Goal: Information Seeking & Learning: Learn about a topic

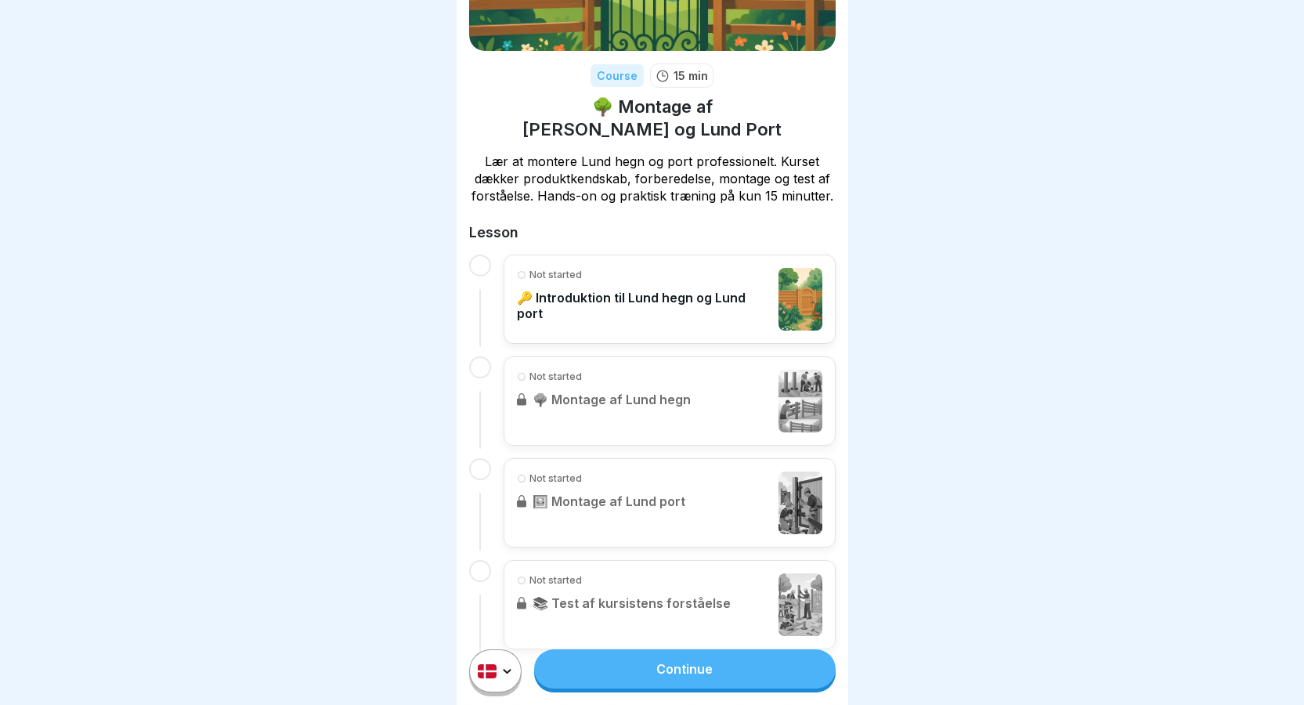
scroll to position [188, 0]
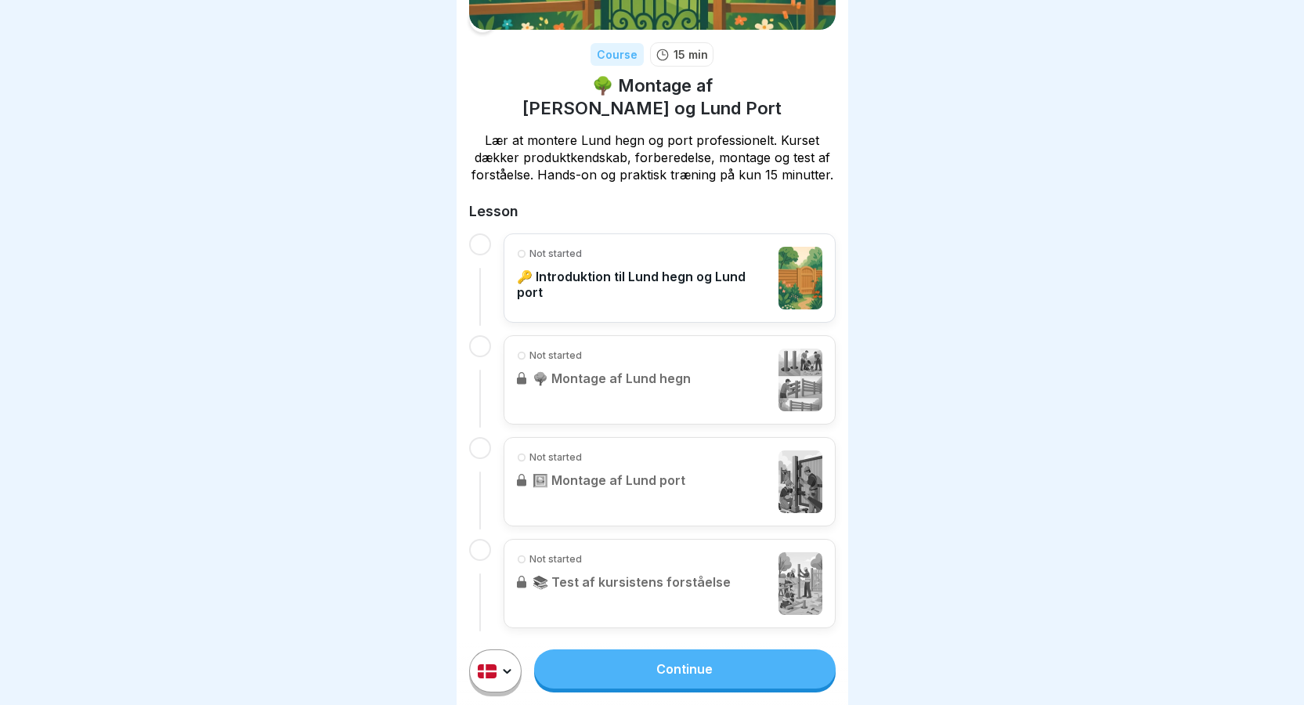
click at [638, 689] on link "Continue" at bounding box center [684, 668] width 301 height 39
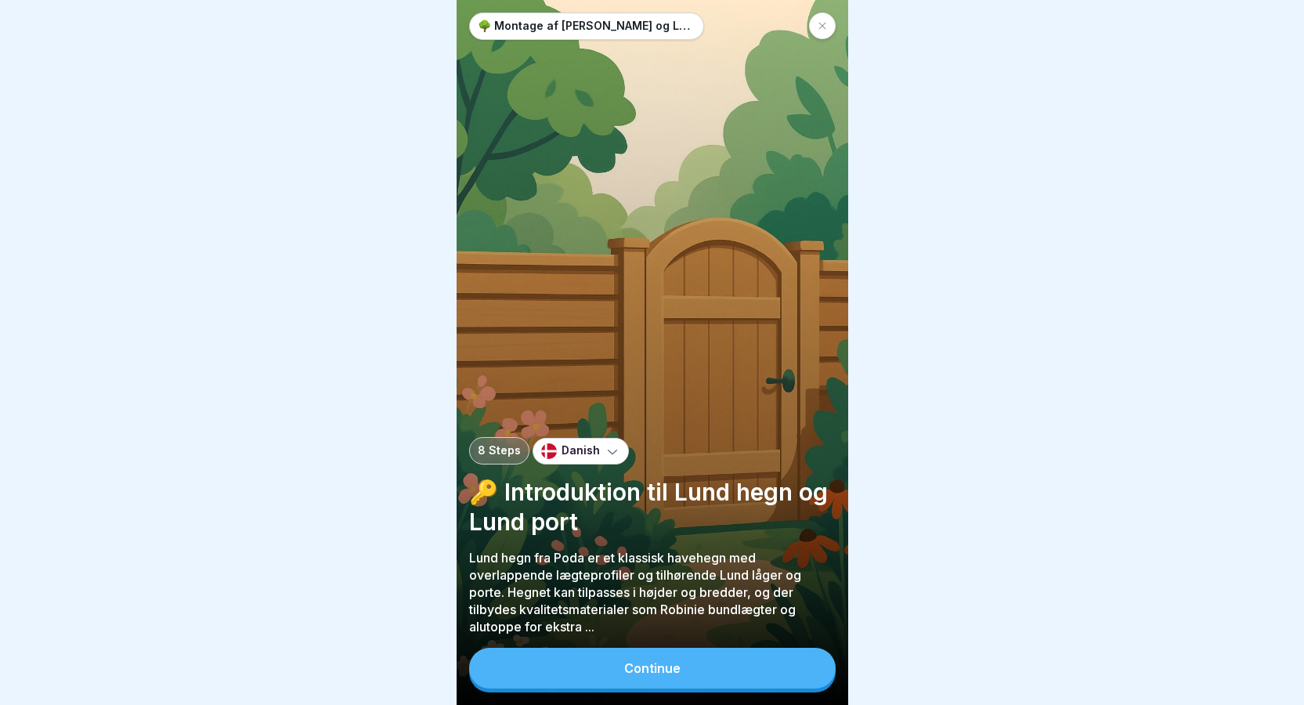
scroll to position [12, 0]
click at [665, 664] on div "Continue" at bounding box center [652, 668] width 56 height 14
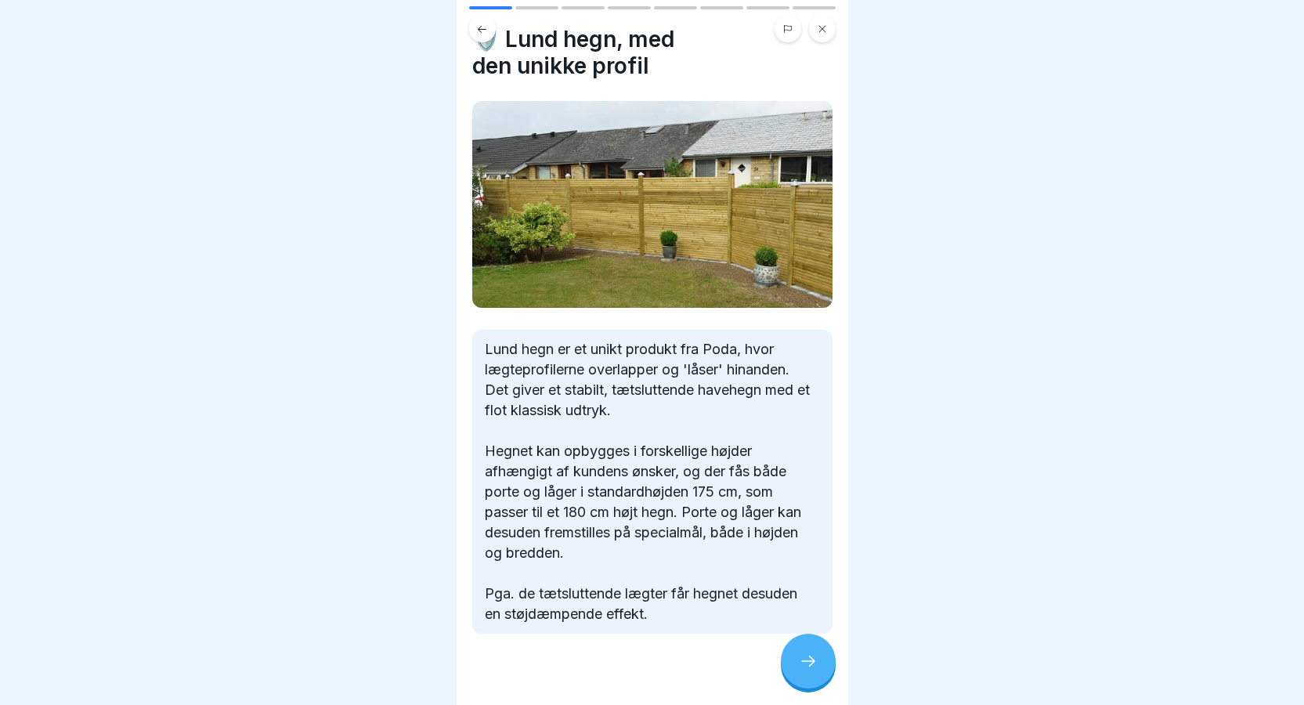
scroll to position [52, 0]
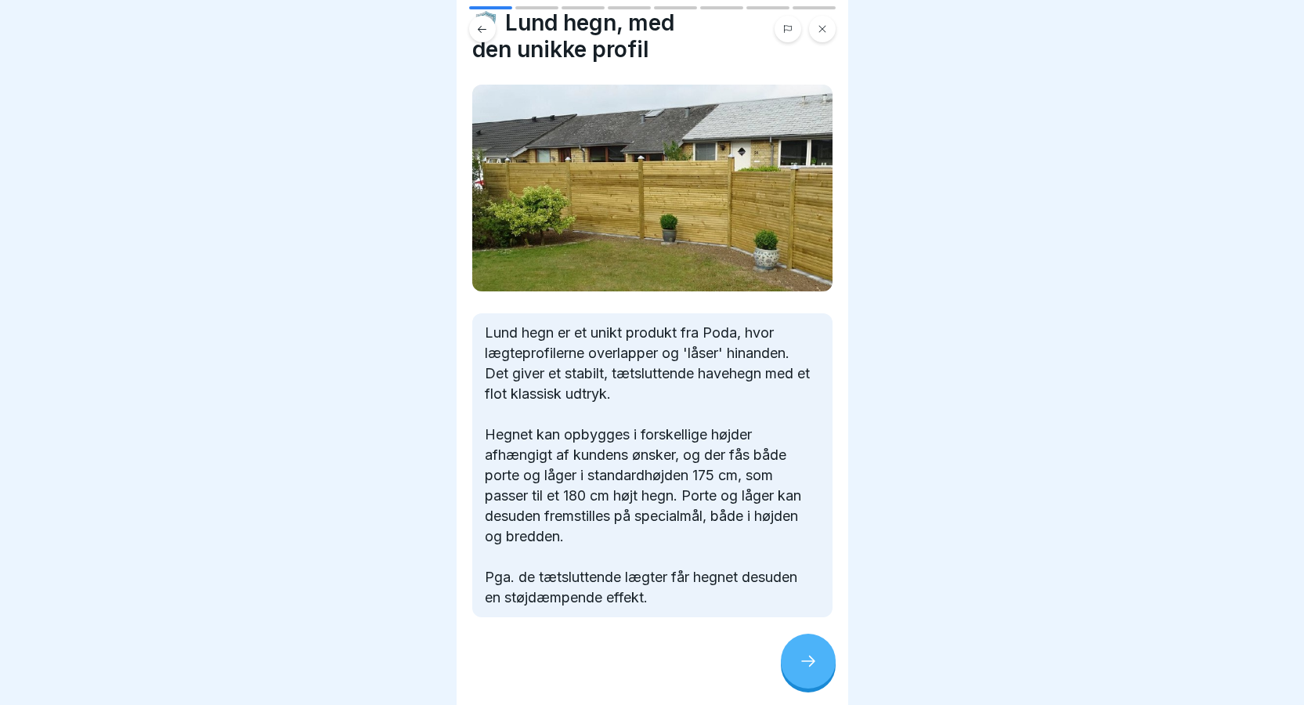
click at [811, 671] on div at bounding box center [808, 661] width 55 height 55
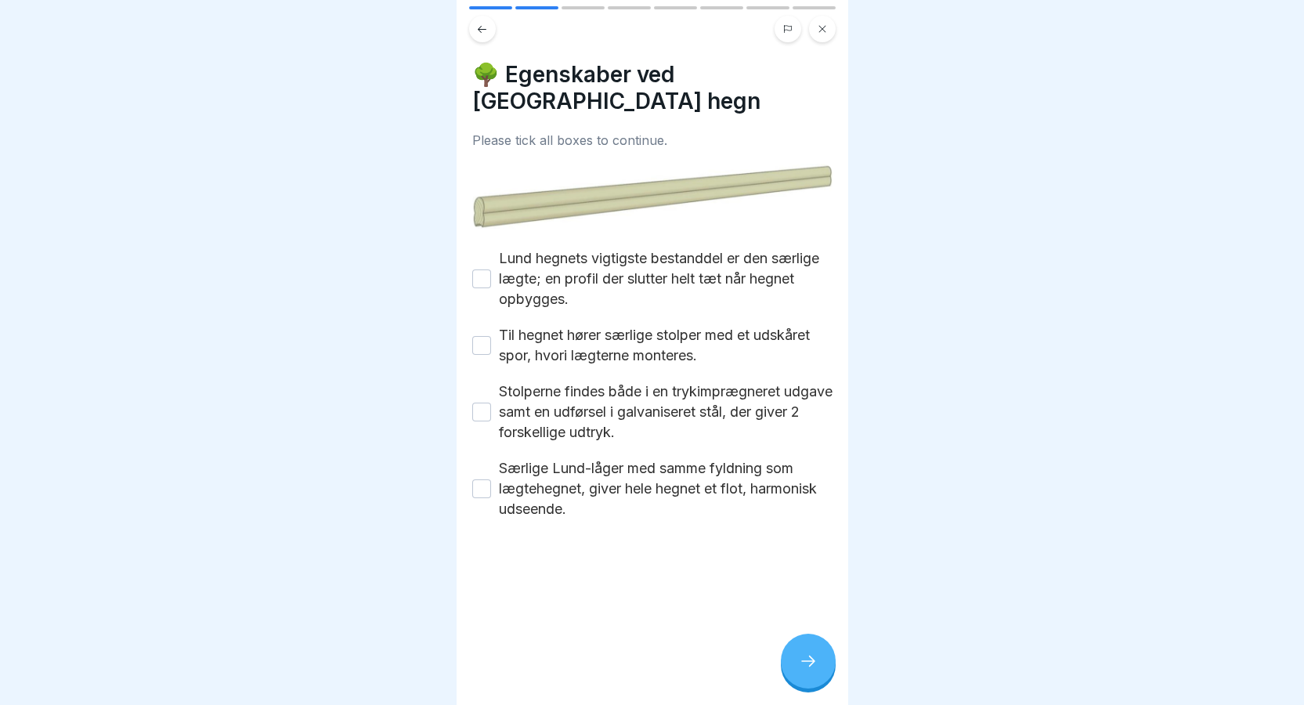
click at [811, 671] on div at bounding box center [808, 661] width 55 height 55
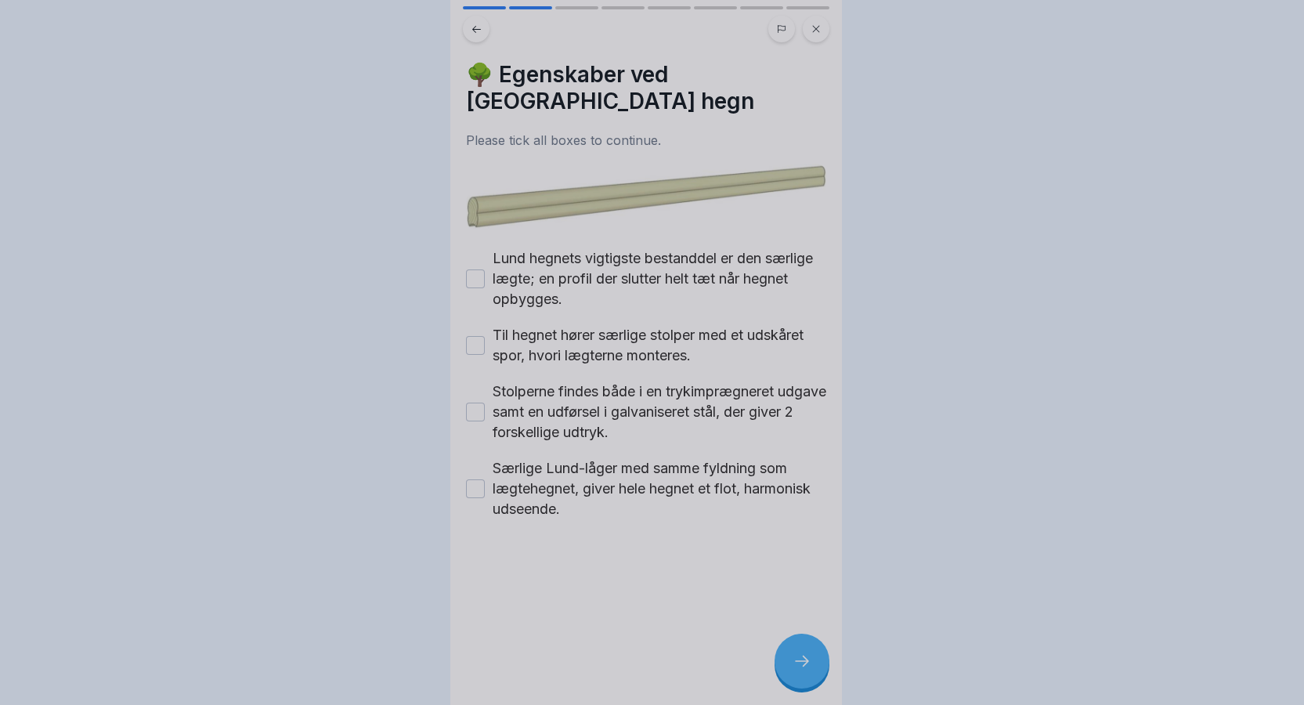
scroll to position [0, 0]
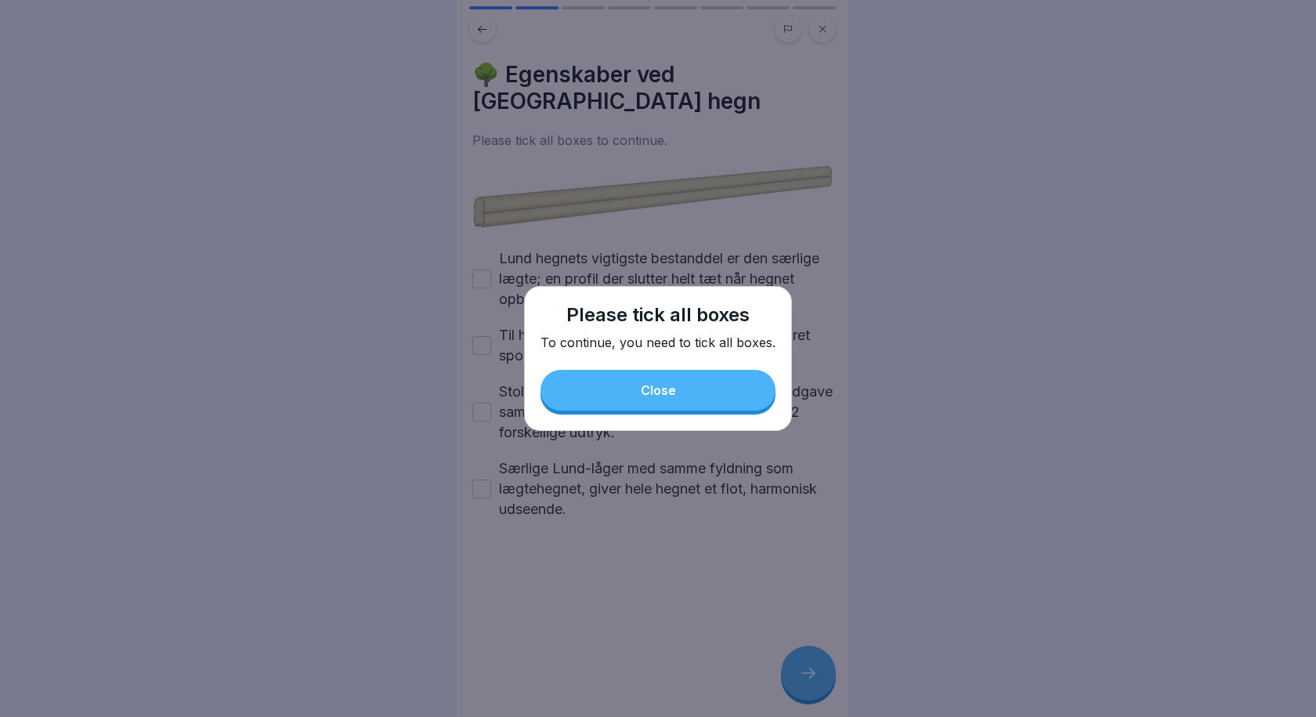
click at [659, 389] on div "Close" at bounding box center [658, 390] width 35 height 14
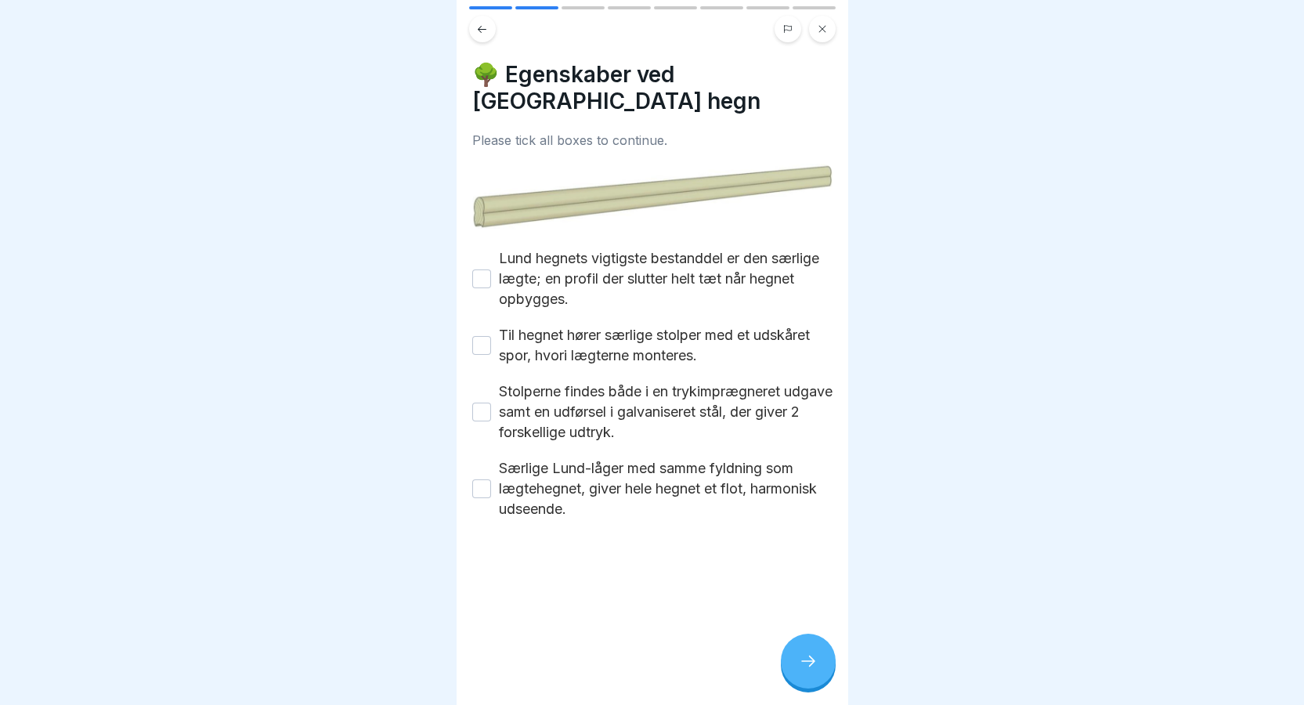
click at [478, 270] on button "Lund hegnets vigtigste bestanddel er den særlige lægte; en profil der slutter h…" at bounding box center [481, 279] width 19 height 19
click at [478, 336] on button "Til hegnet hører særlige stolper med et udskåret spor, hvori lægterne monteres." at bounding box center [481, 345] width 19 height 19
click at [476, 403] on button "Stolperne findes både i en trykimprægneret udgave samt en udførsel i galvaniser…" at bounding box center [481, 412] width 19 height 19
click at [478, 479] on button "Særlige Lund-låger med samme fyldning som lægtehegnet, giver hele hegnet et flo…" at bounding box center [481, 488] width 19 height 19
click at [810, 670] on icon at bounding box center [808, 661] width 19 height 19
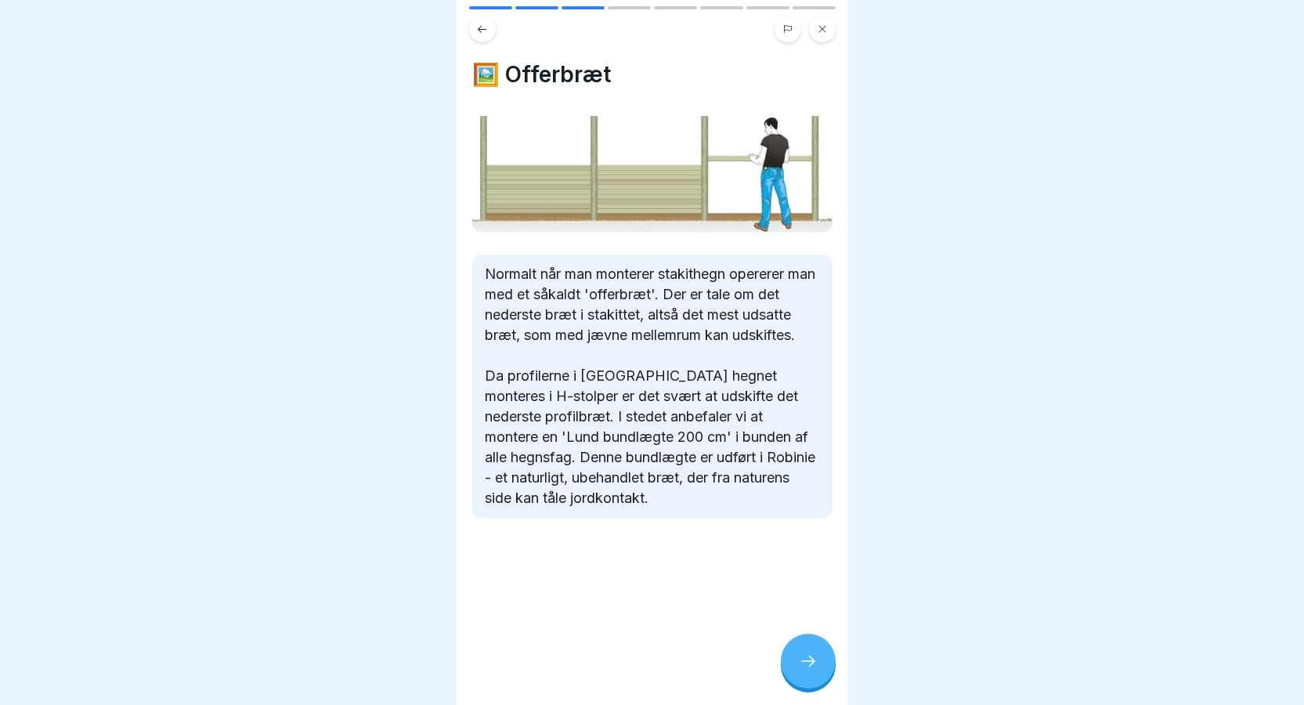
click at [815, 689] on div at bounding box center [808, 661] width 55 height 55
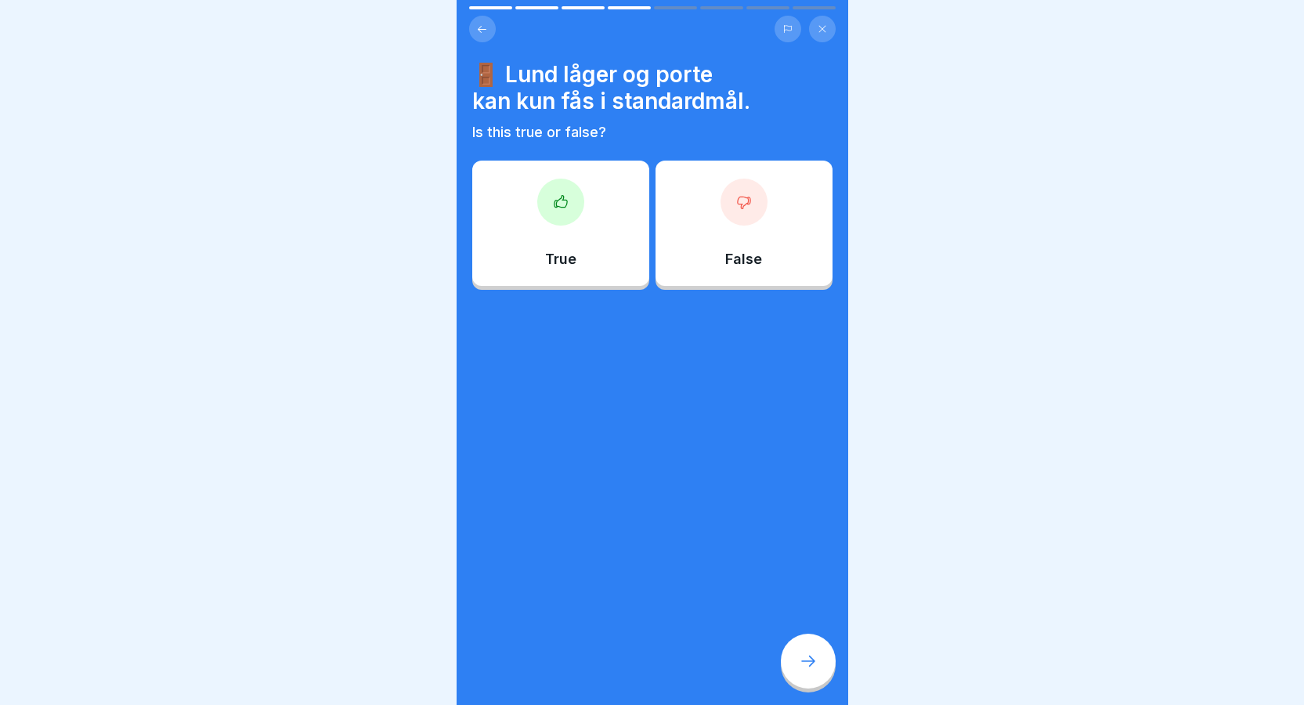
click at [783, 262] on div "False" at bounding box center [744, 223] width 177 height 125
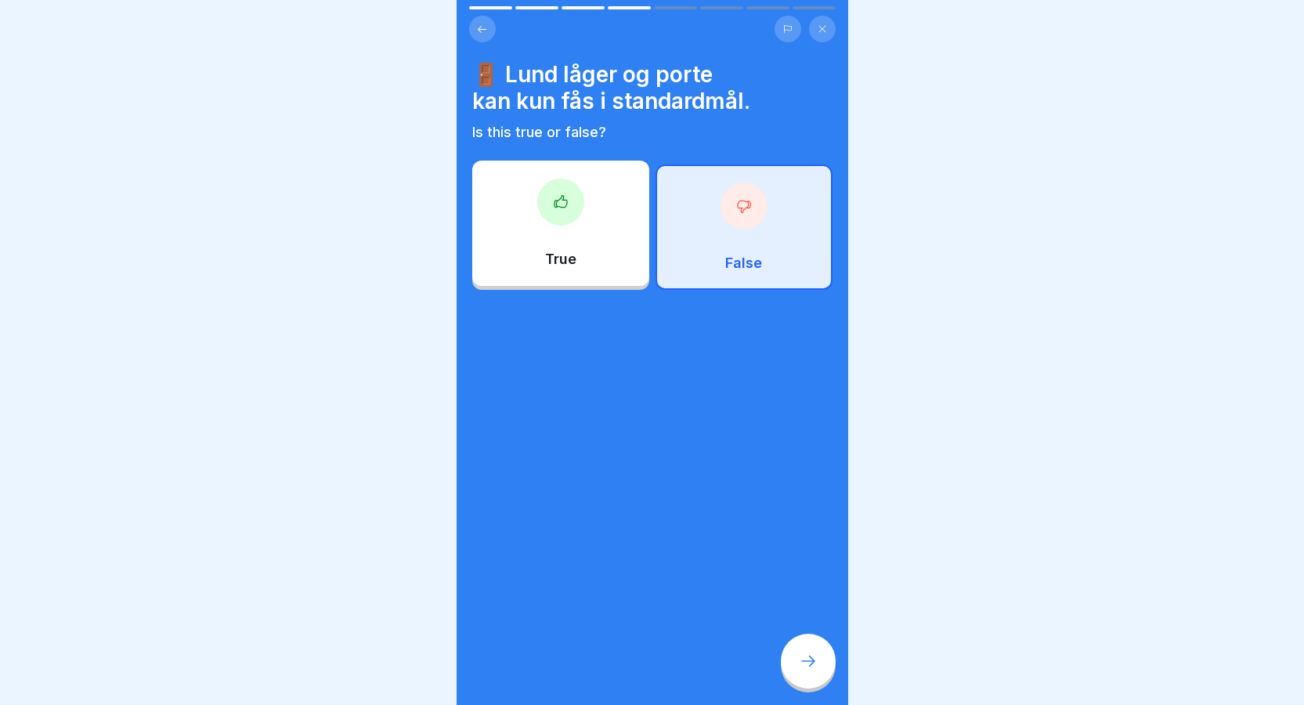
click at [800, 671] on icon at bounding box center [808, 661] width 19 height 19
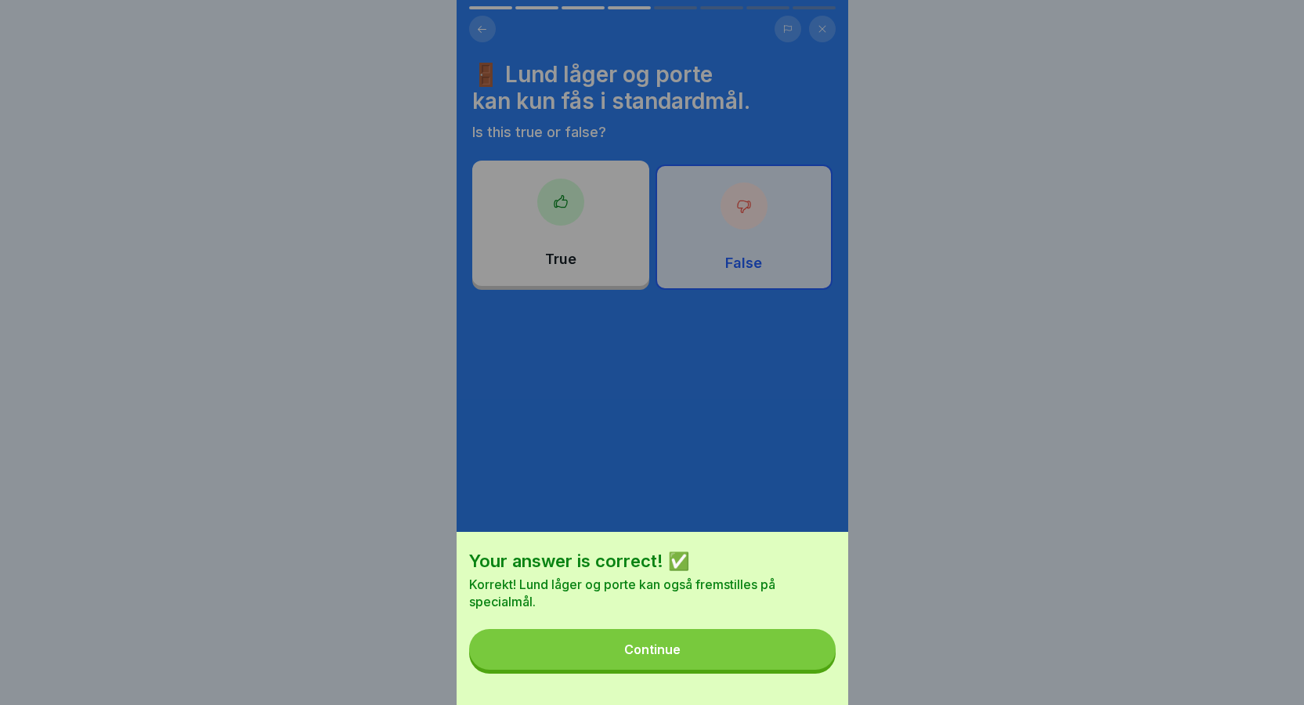
click at [714, 664] on button "Continue" at bounding box center [652, 649] width 367 height 41
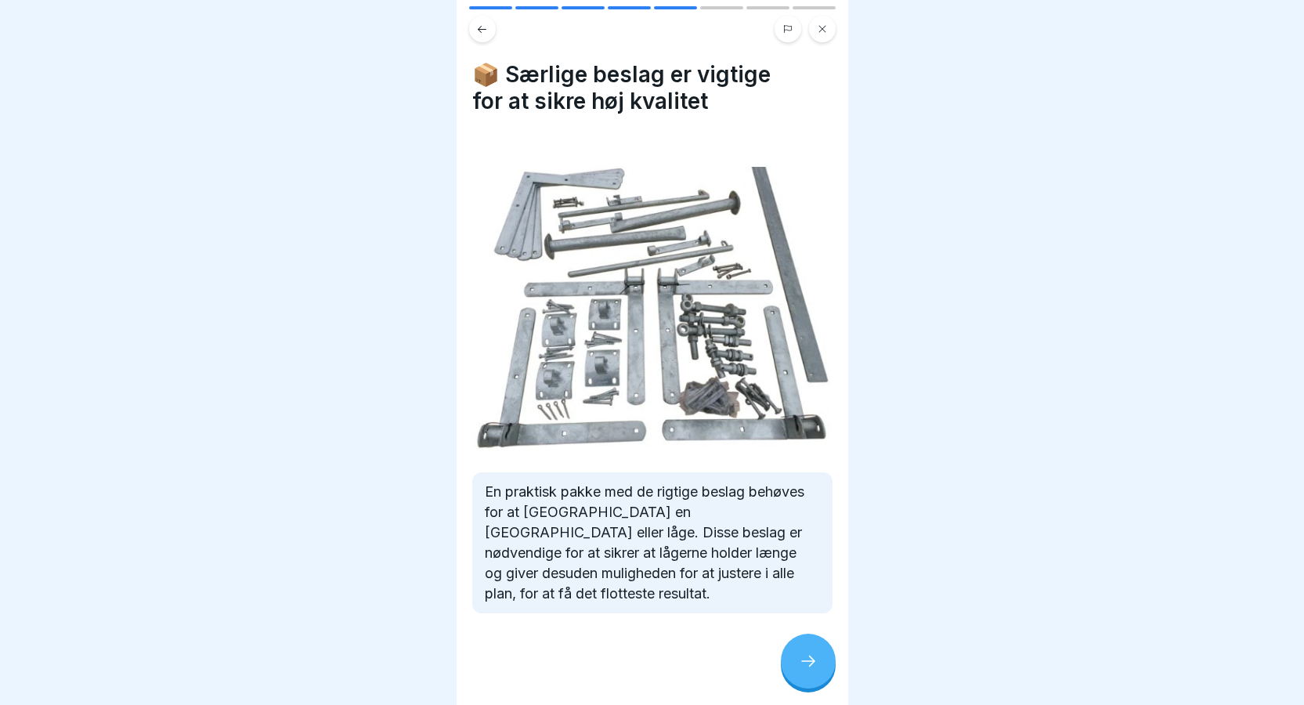
click at [812, 671] on icon at bounding box center [808, 661] width 19 height 19
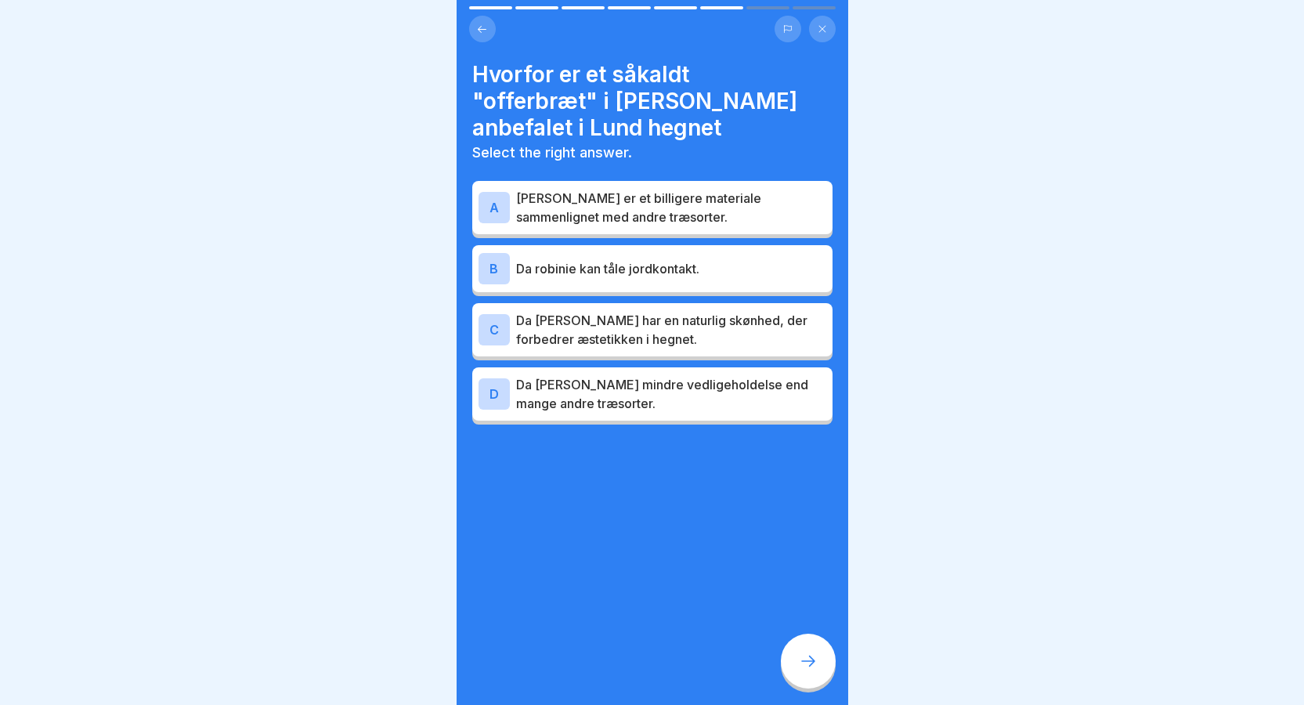
click at [565, 259] on p "Da robinie kan tåle jordkontakt." at bounding box center [671, 268] width 310 height 19
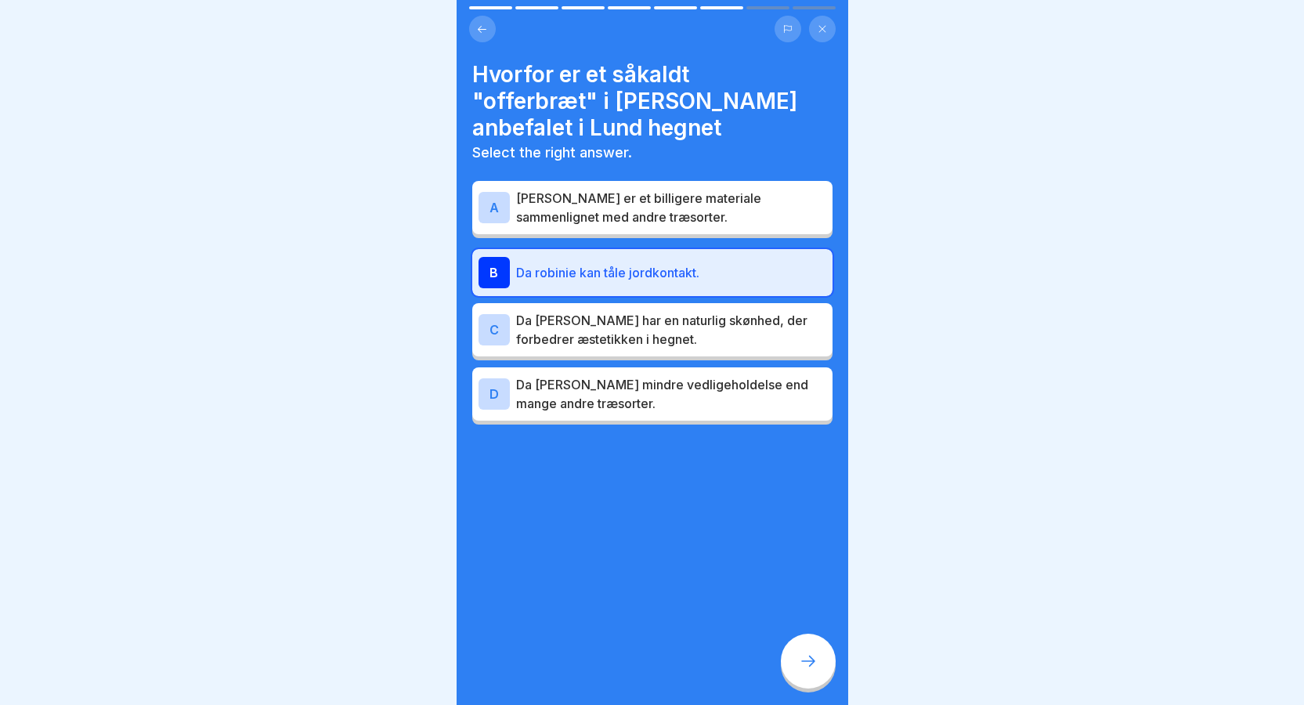
click at [808, 671] on icon at bounding box center [808, 661] width 19 height 19
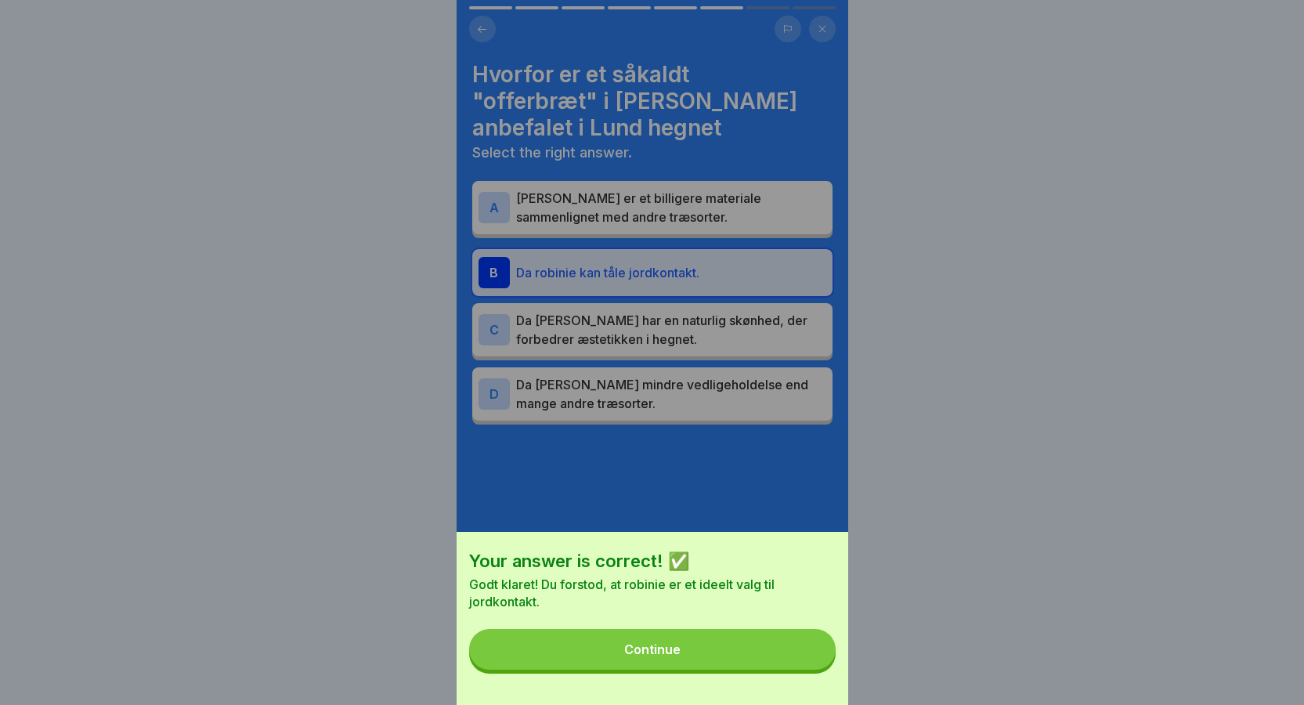
click at [720, 660] on button "Continue" at bounding box center [652, 649] width 367 height 41
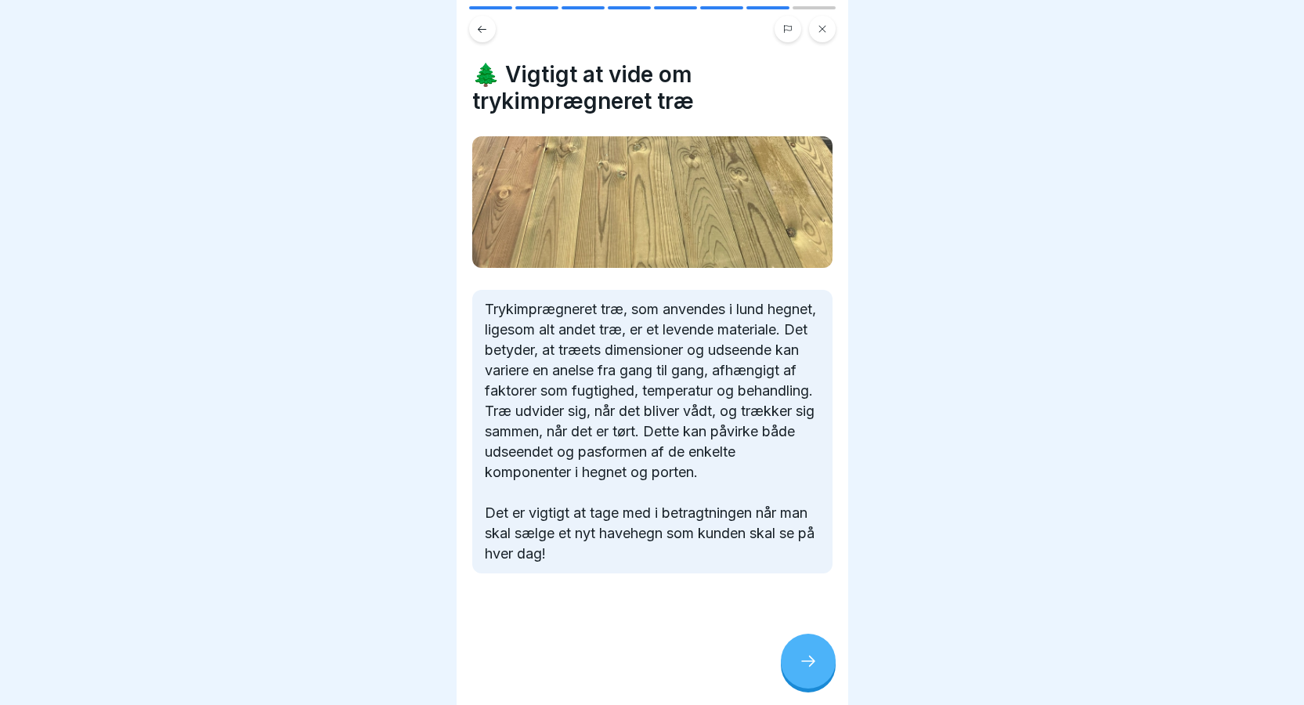
click at [806, 668] on icon at bounding box center [808, 661] width 19 height 19
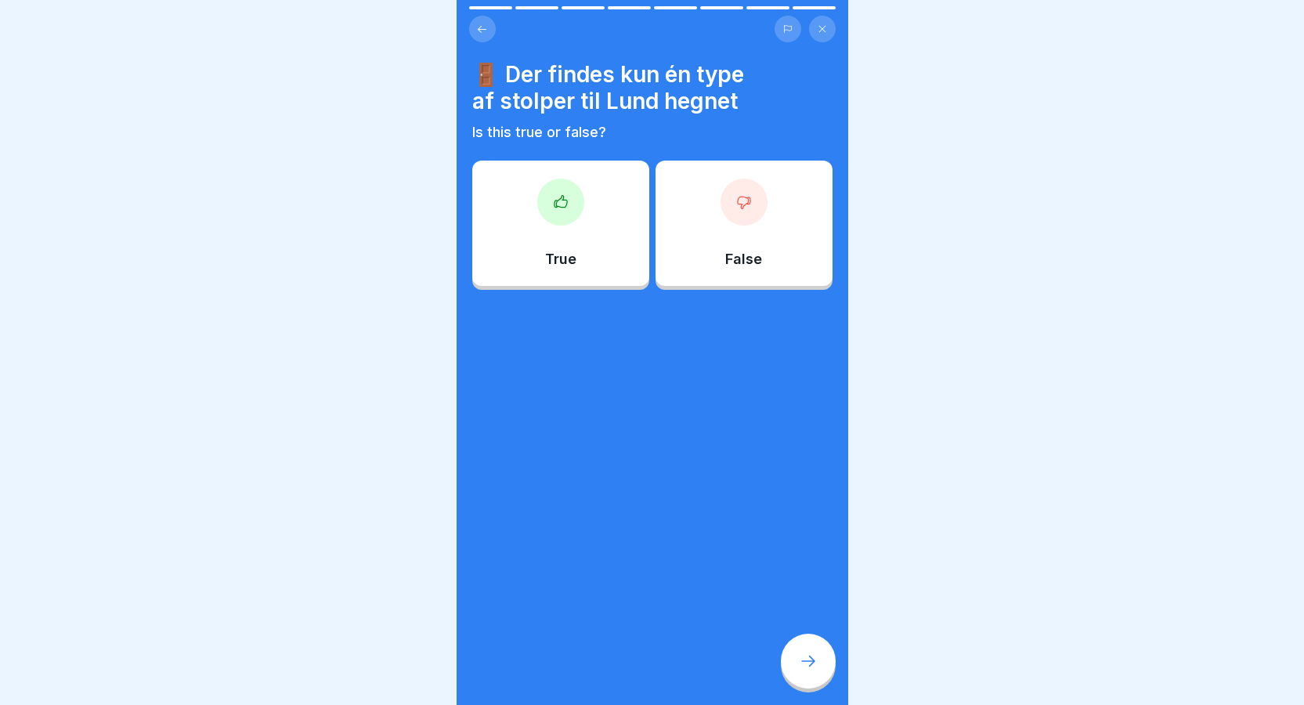
click at [766, 215] on div "False" at bounding box center [744, 223] width 177 height 125
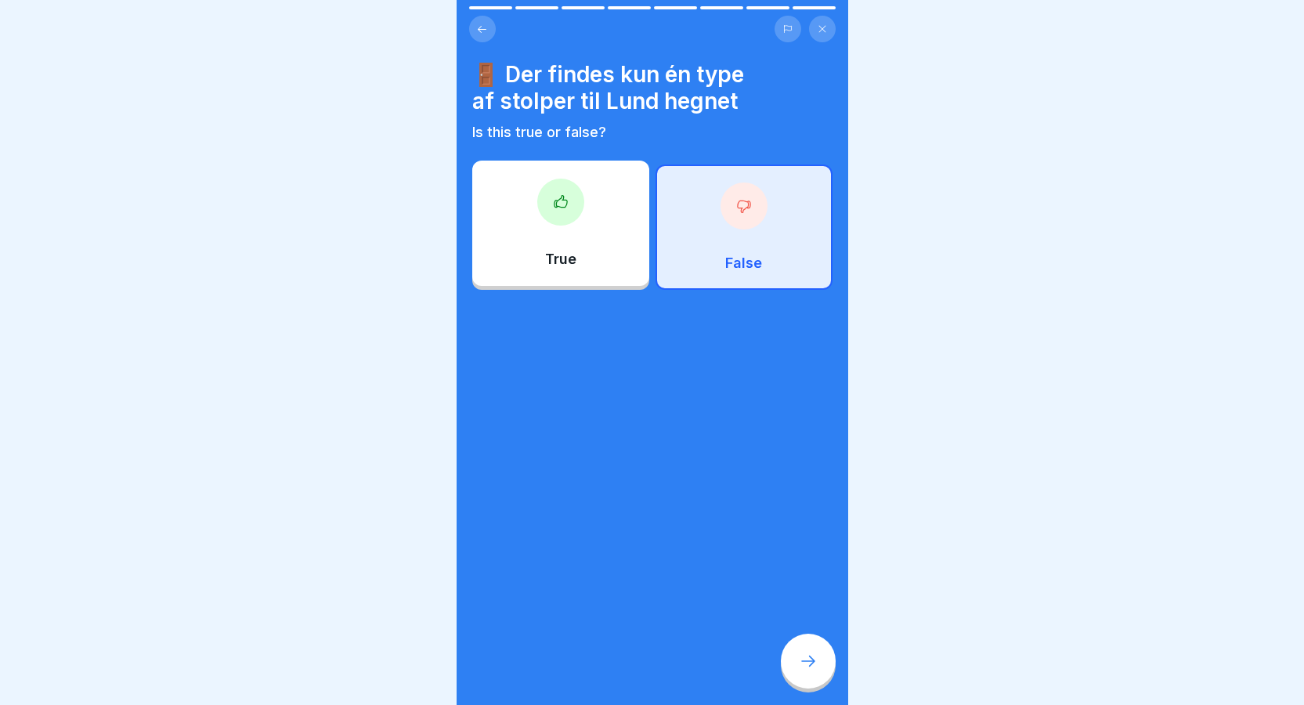
click at [802, 671] on icon at bounding box center [808, 661] width 19 height 19
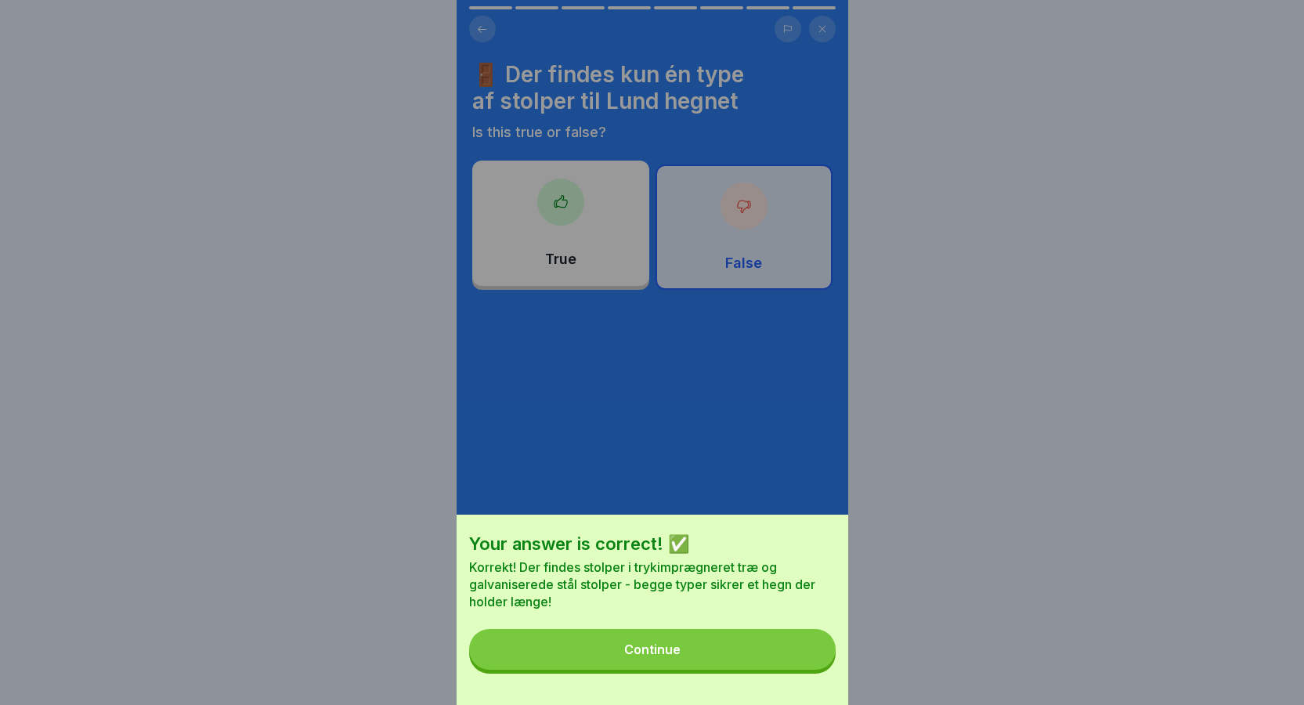
click at [718, 660] on button "Continue" at bounding box center [652, 649] width 367 height 41
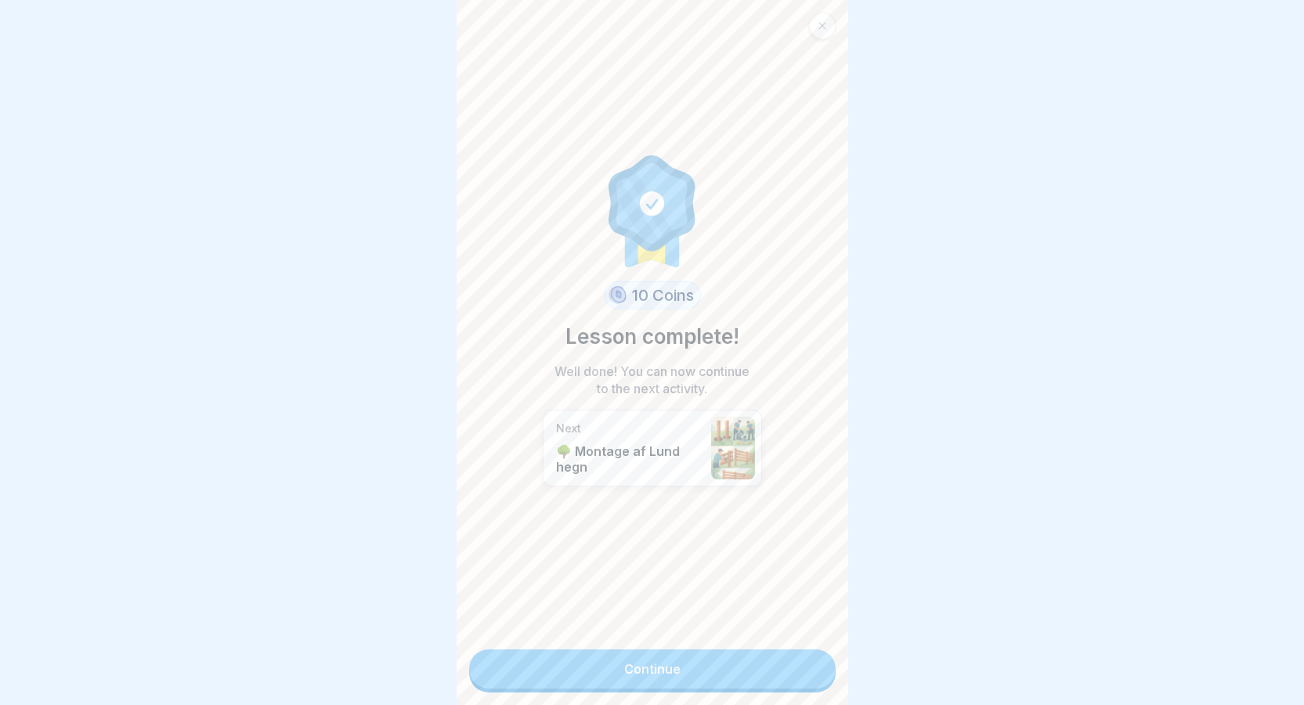
click at [747, 668] on link "Continue" at bounding box center [652, 668] width 367 height 39
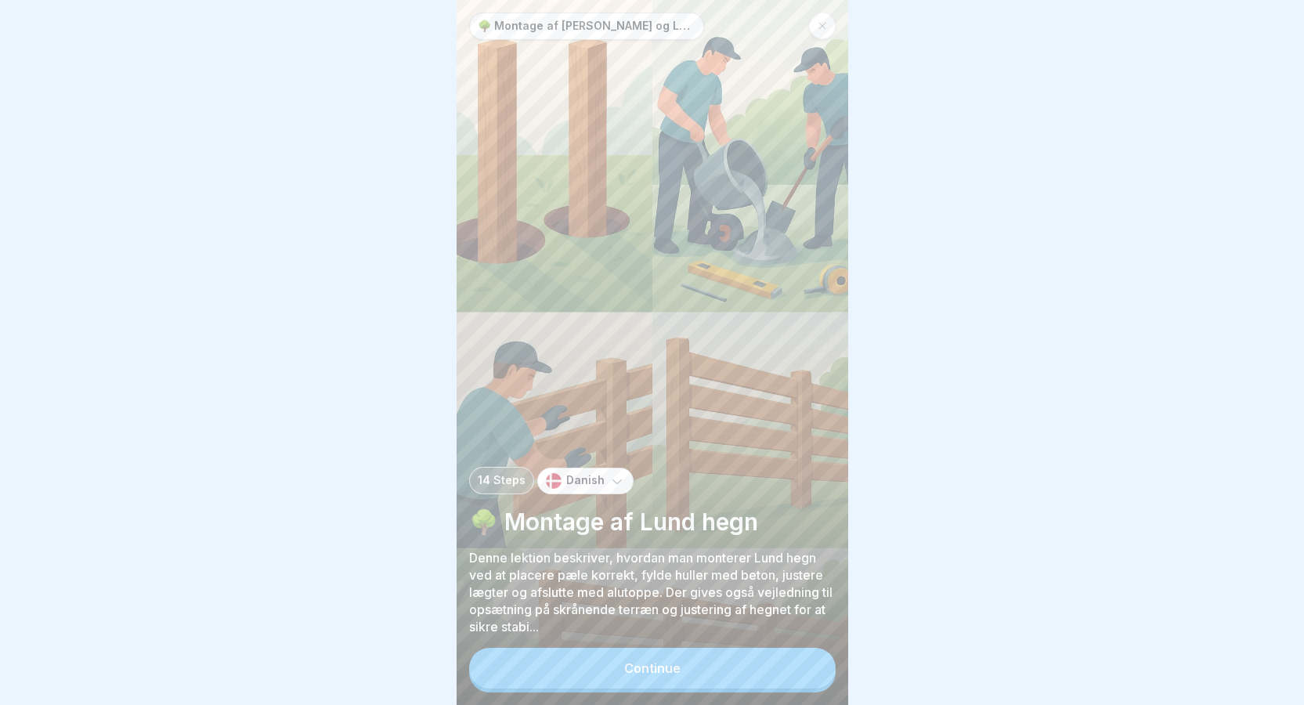
click at [577, 689] on button "Continue" at bounding box center [652, 668] width 367 height 41
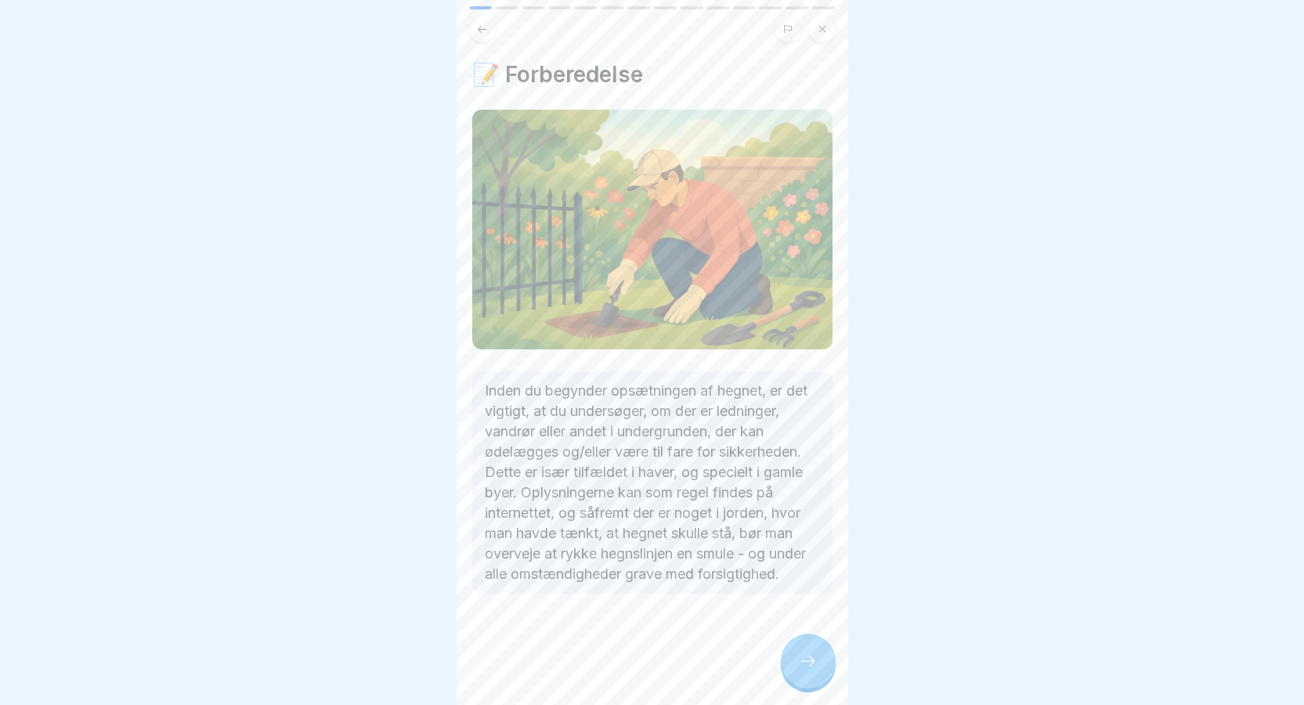
click at [804, 659] on div at bounding box center [808, 661] width 55 height 55
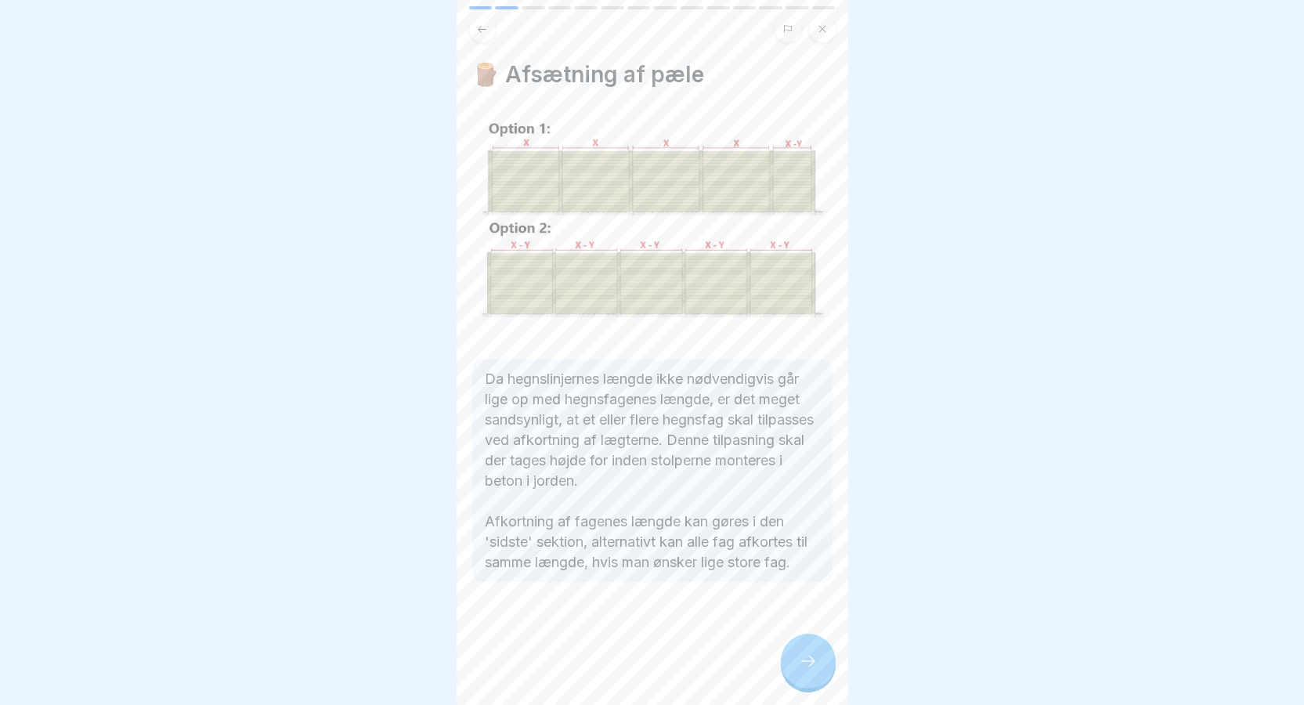
click at [804, 659] on div at bounding box center [808, 661] width 55 height 55
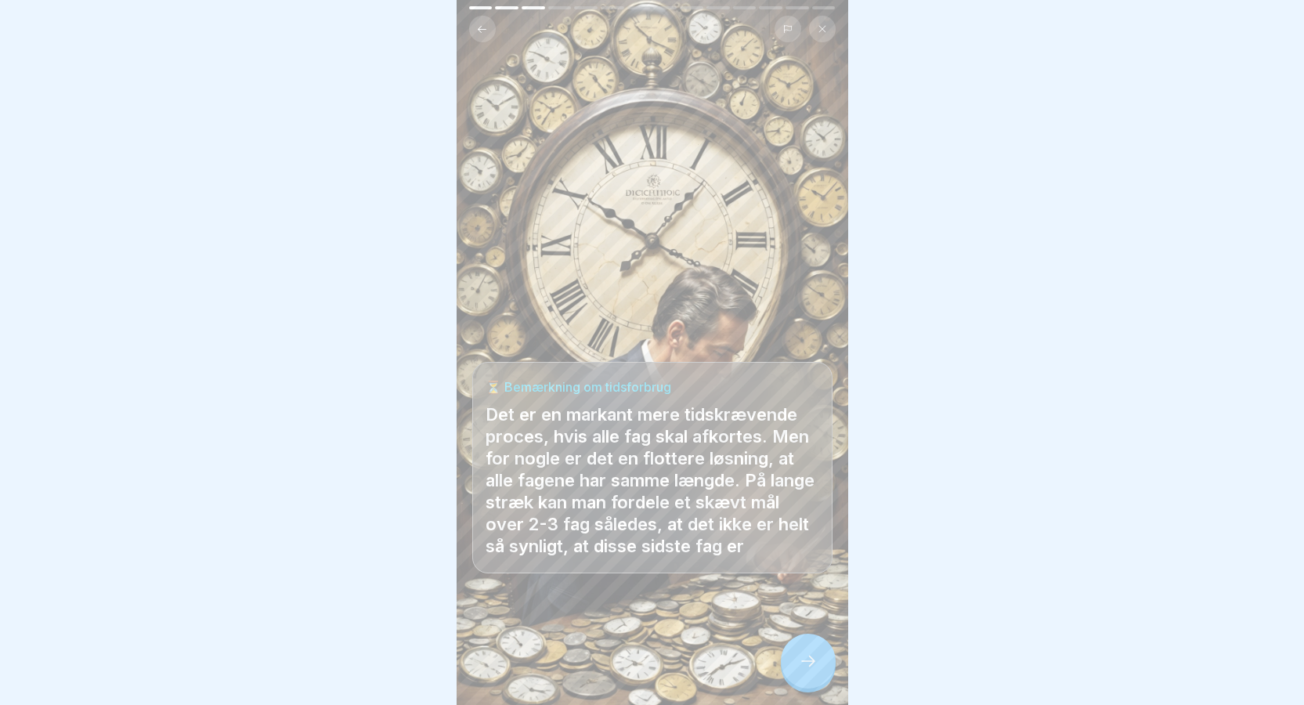
click at [815, 671] on icon at bounding box center [808, 661] width 19 height 19
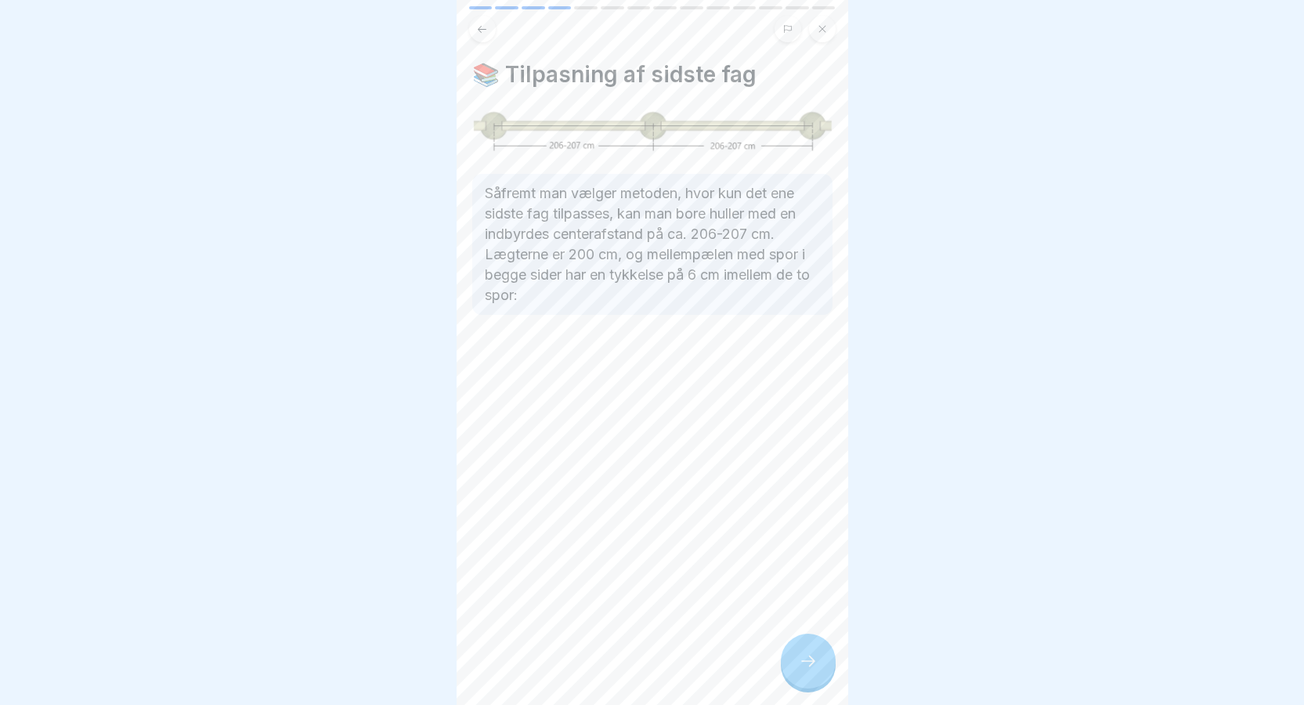
click at [815, 671] on icon at bounding box center [808, 661] width 19 height 19
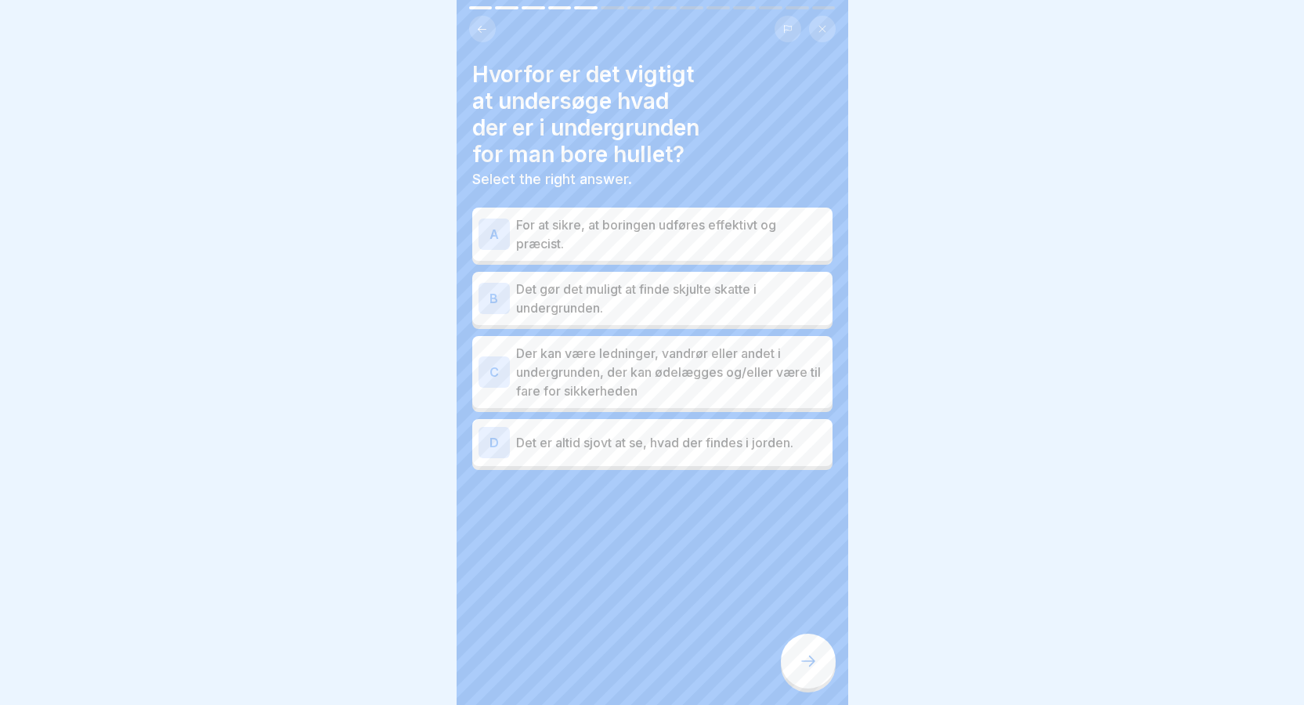
click at [741, 367] on p "Der kan være ledninger, vandrør eller andet i undergrunden, der kan ødelægges o…" at bounding box center [671, 372] width 310 height 56
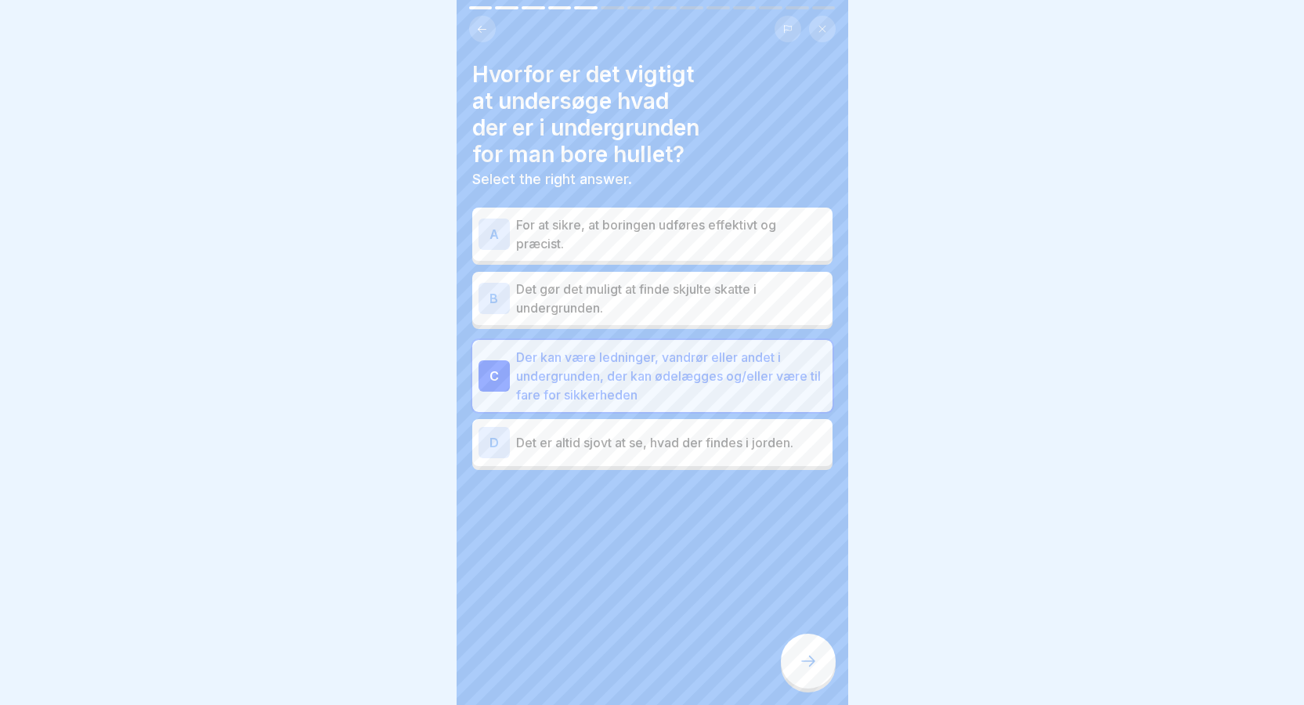
click at [799, 671] on icon at bounding box center [808, 661] width 19 height 19
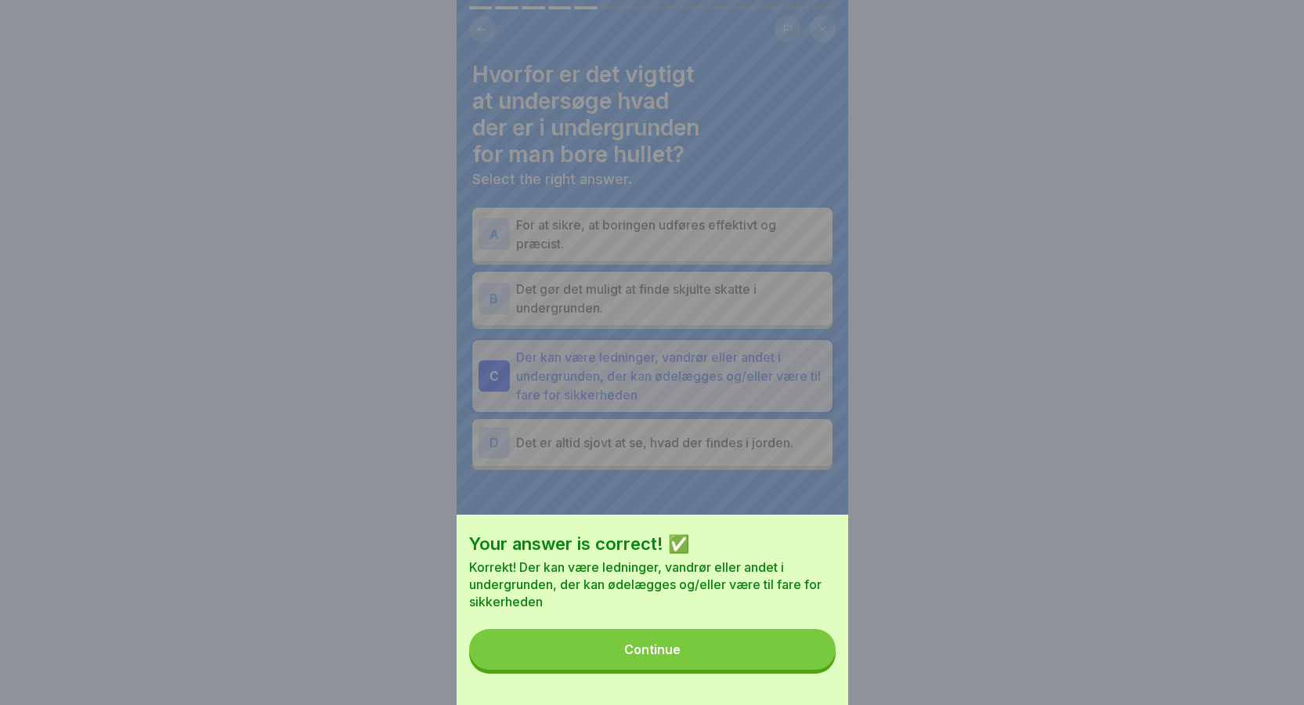
click at [729, 648] on button "Continue" at bounding box center [652, 649] width 367 height 41
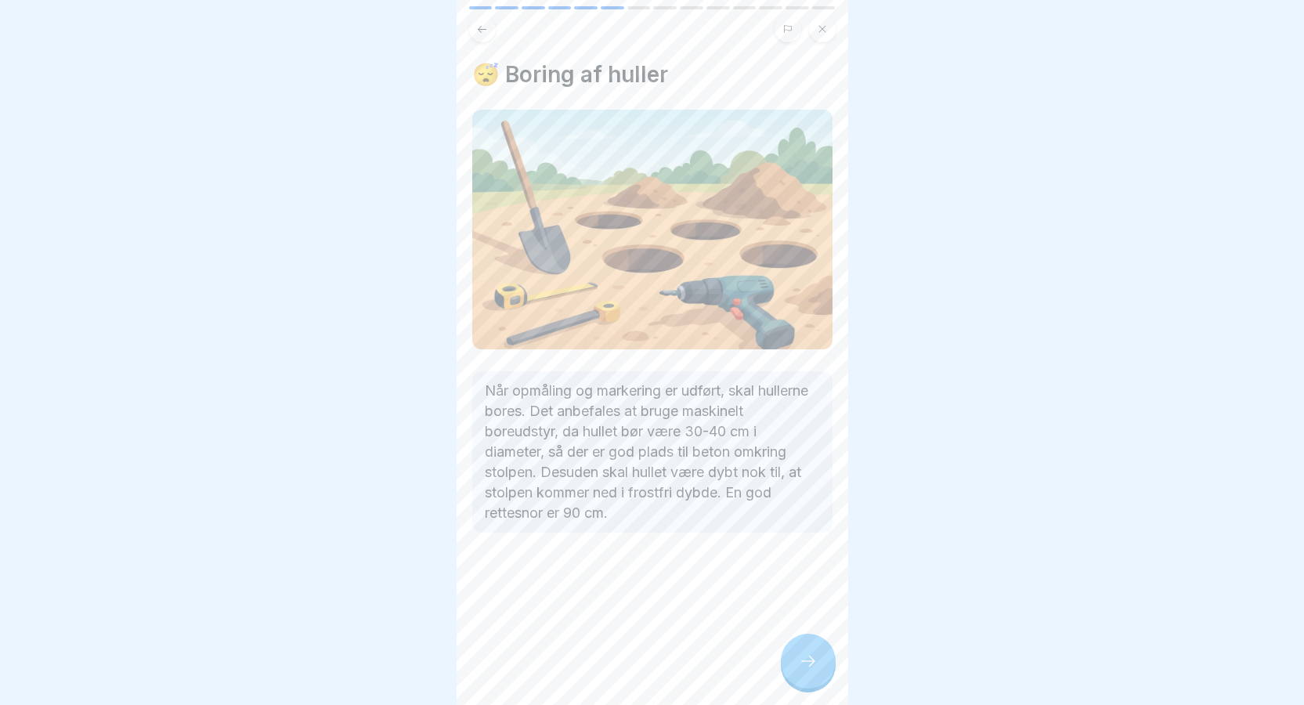
click at [812, 667] on icon at bounding box center [808, 661] width 14 height 11
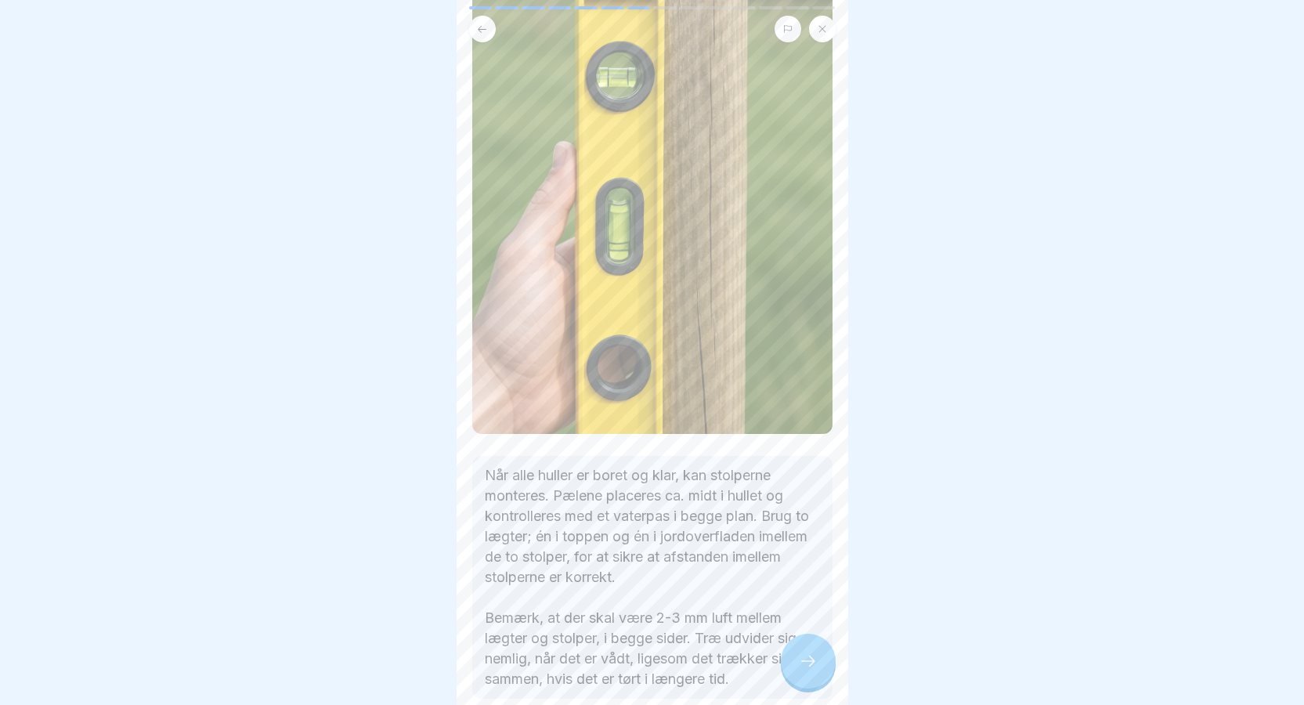
scroll to position [235, 0]
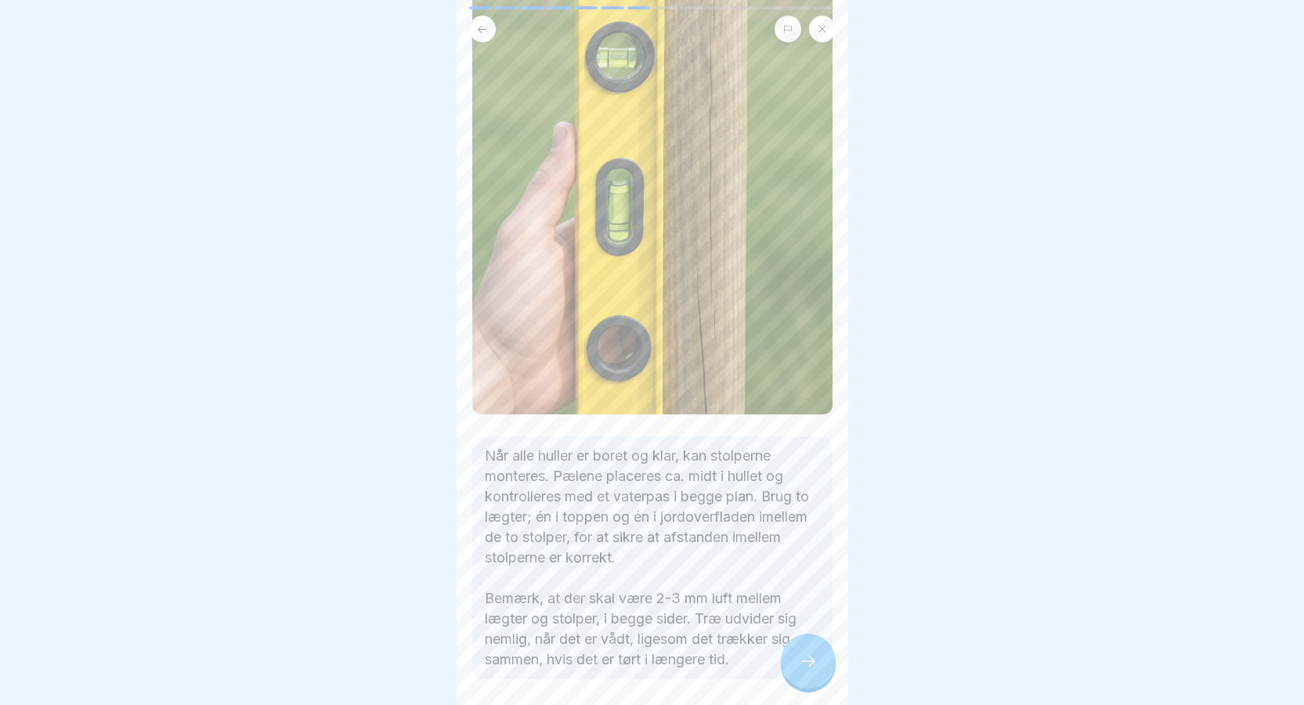
drag, startPoint x: 813, startPoint y: 662, endPoint x: 818, endPoint y: 670, distance: 9.1
click at [818, 670] on div at bounding box center [808, 661] width 55 height 55
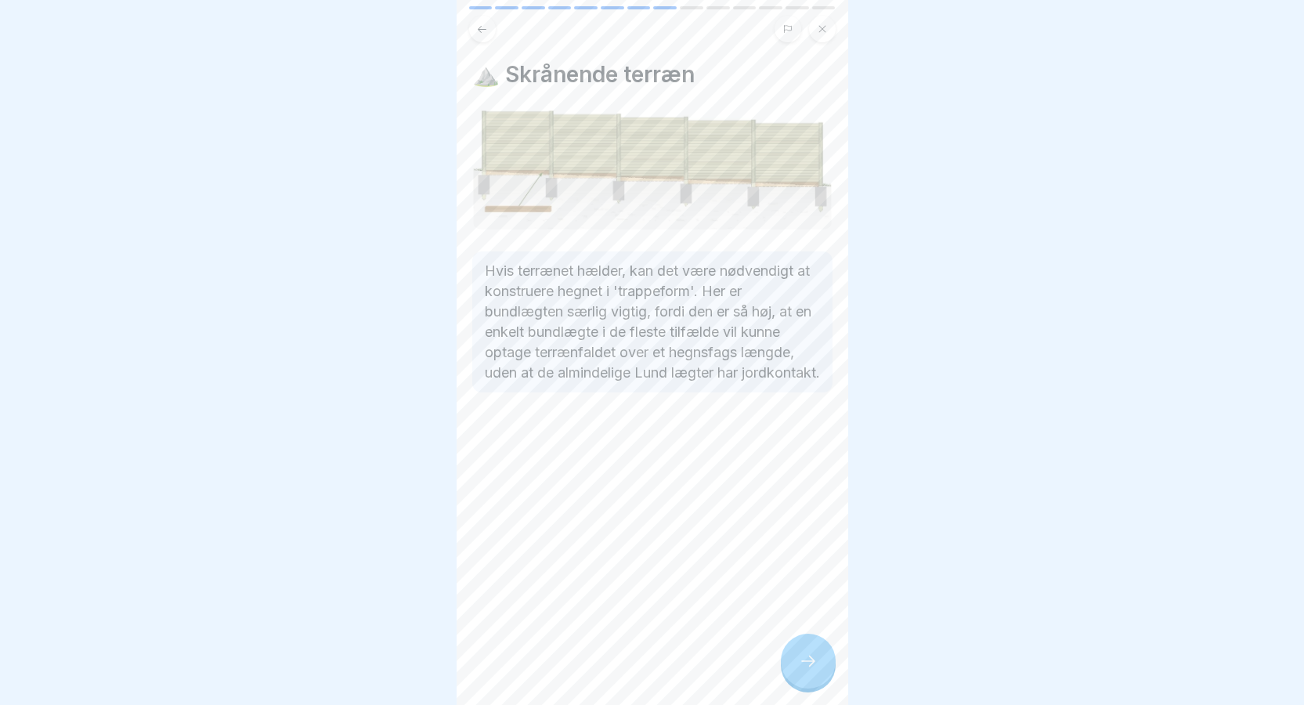
click at [801, 660] on icon at bounding box center [808, 661] width 19 height 19
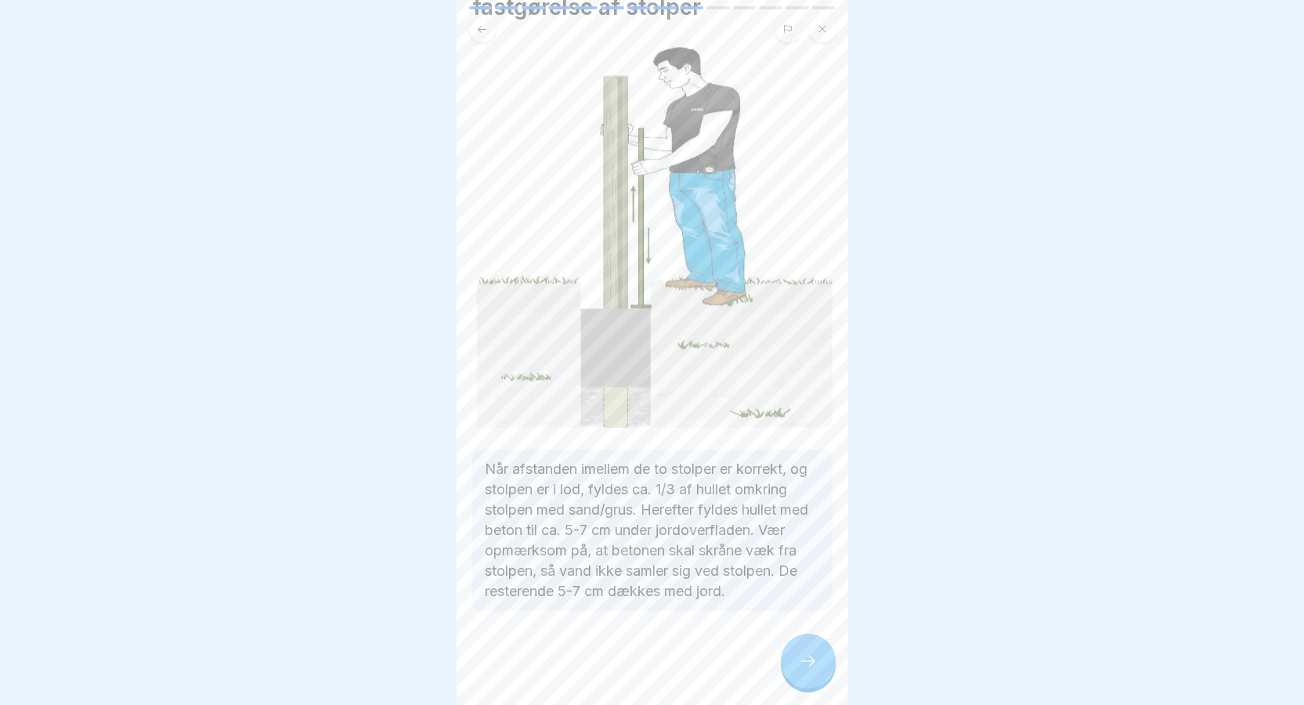
scroll to position [102, 0]
click at [808, 653] on div at bounding box center [808, 661] width 55 height 55
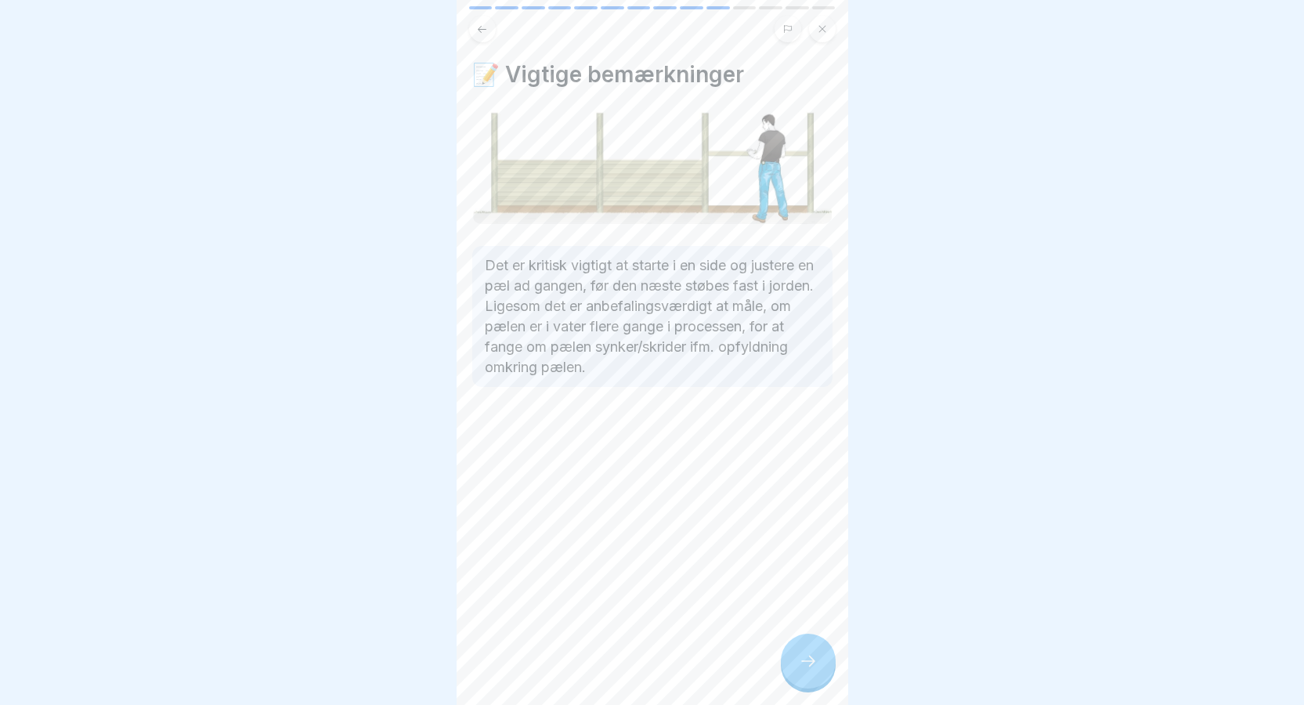
click at [805, 668] on icon at bounding box center [808, 661] width 19 height 19
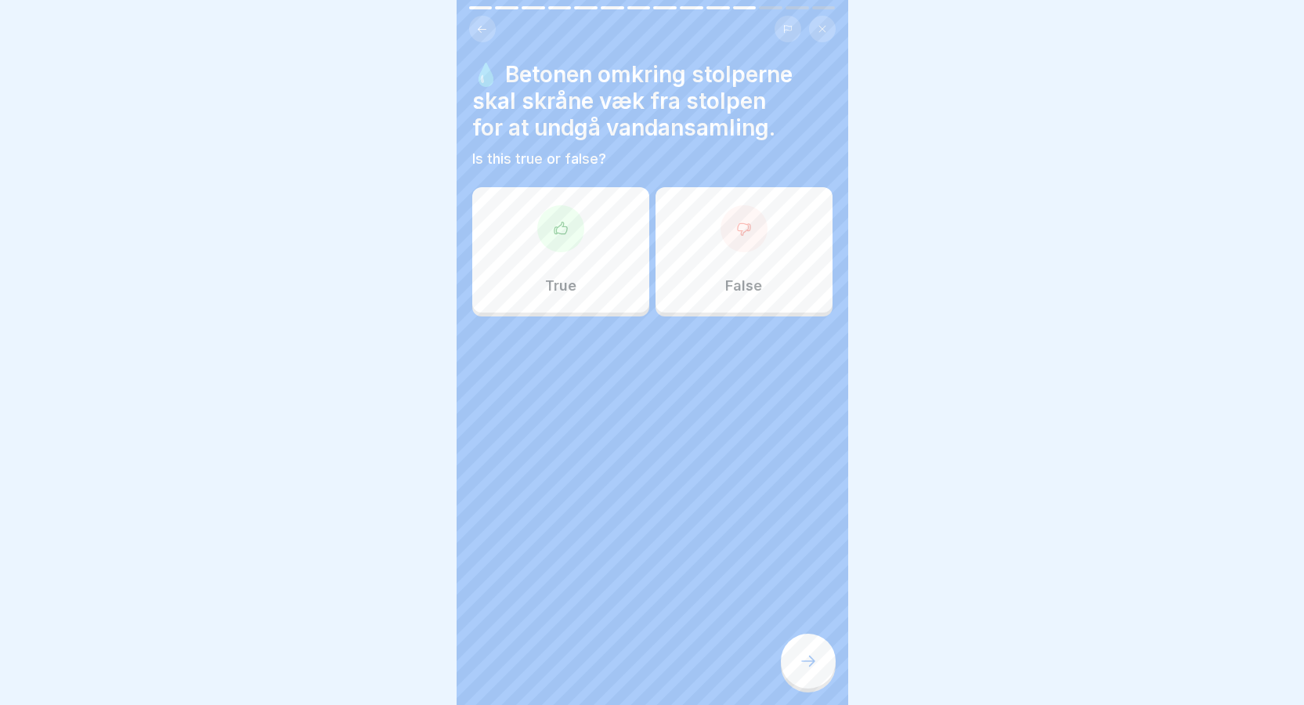
click at [600, 222] on div "True" at bounding box center [560, 249] width 177 height 125
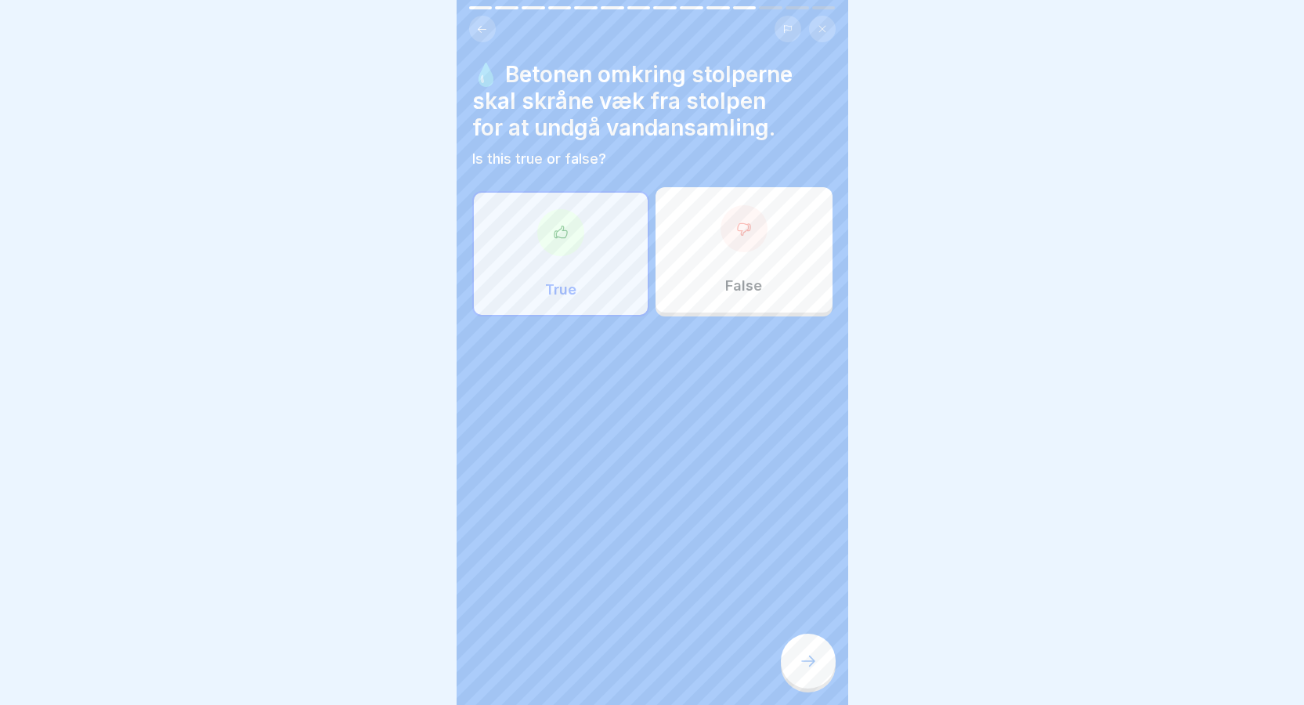
click at [807, 671] on div at bounding box center [808, 661] width 55 height 55
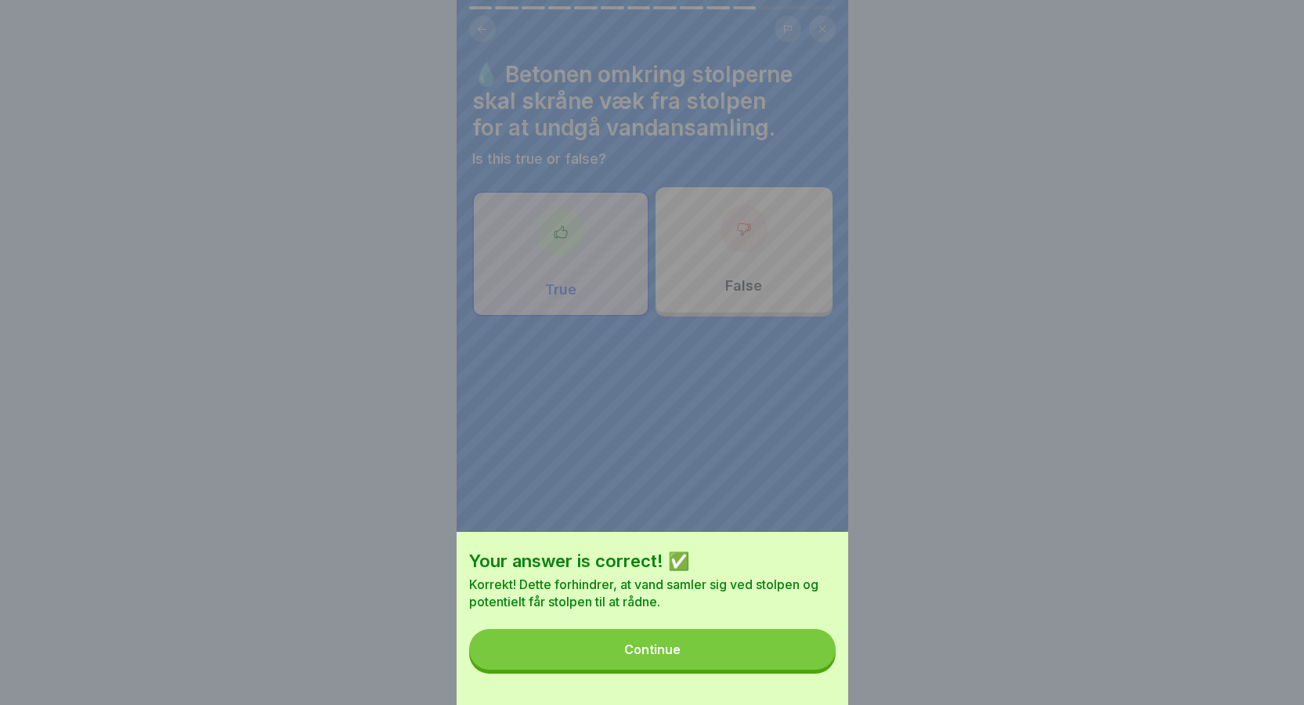
click at [766, 649] on button "Continue" at bounding box center [652, 649] width 367 height 41
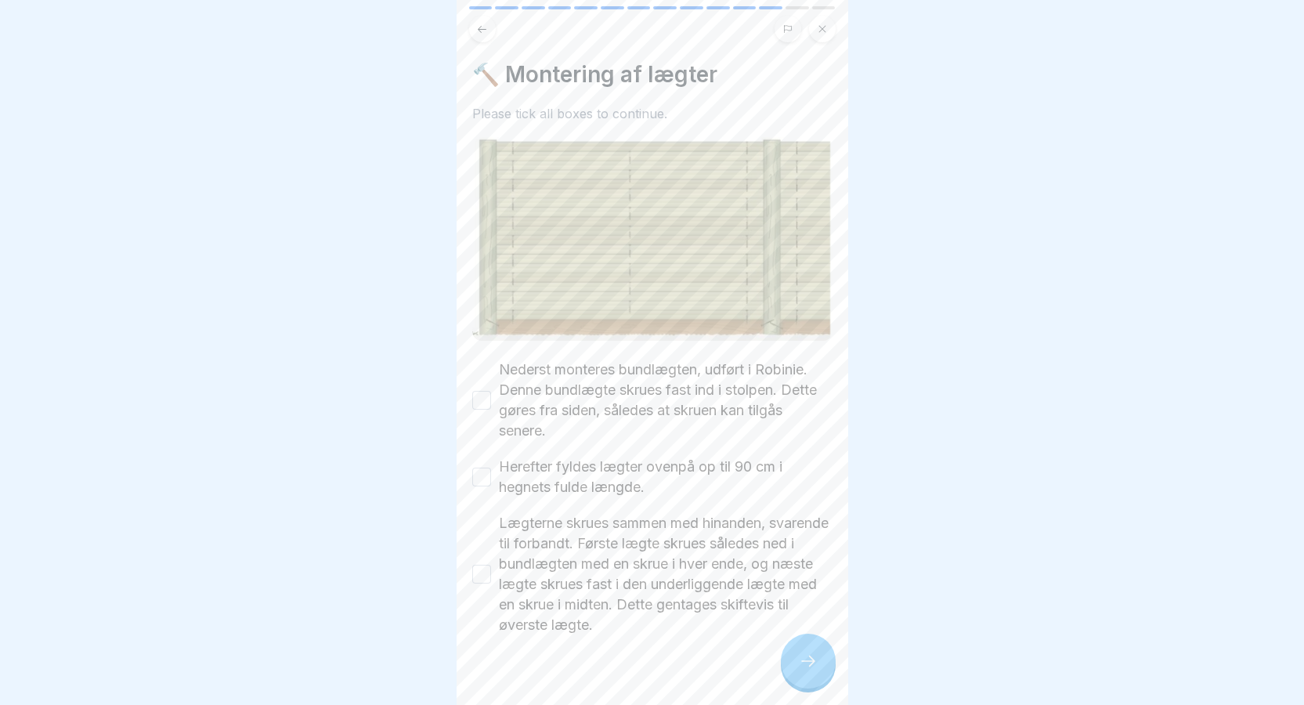
click at [479, 391] on button "Nederst monteres bundlægten, udført i Robinie. Denne bundlægte skrues fast ind …" at bounding box center [481, 400] width 19 height 19
click at [478, 468] on button "Herefter fyldes lægter ovenpå op til 90 cm i hegnets fulde længde." at bounding box center [481, 477] width 19 height 19
click at [477, 565] on button "Lægterne skrues sammen med hinanden, svarende til forbandt. Første lægte skrues…" at bounding box center [481, 574] width 19 height 19
click at [801, 663] on icon at bounding box center [808, 661] width 19 height 19
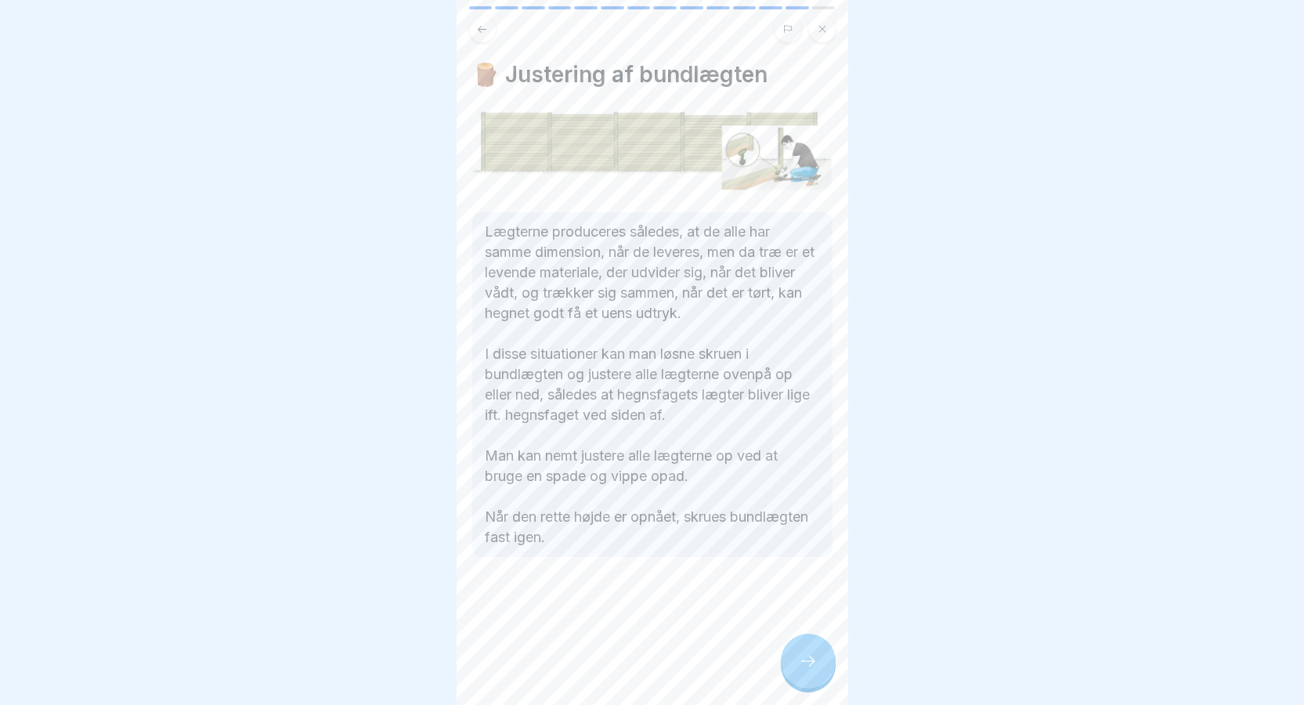
click at [814, 651] on div at bounding box center [808, 661] width 55 height 55
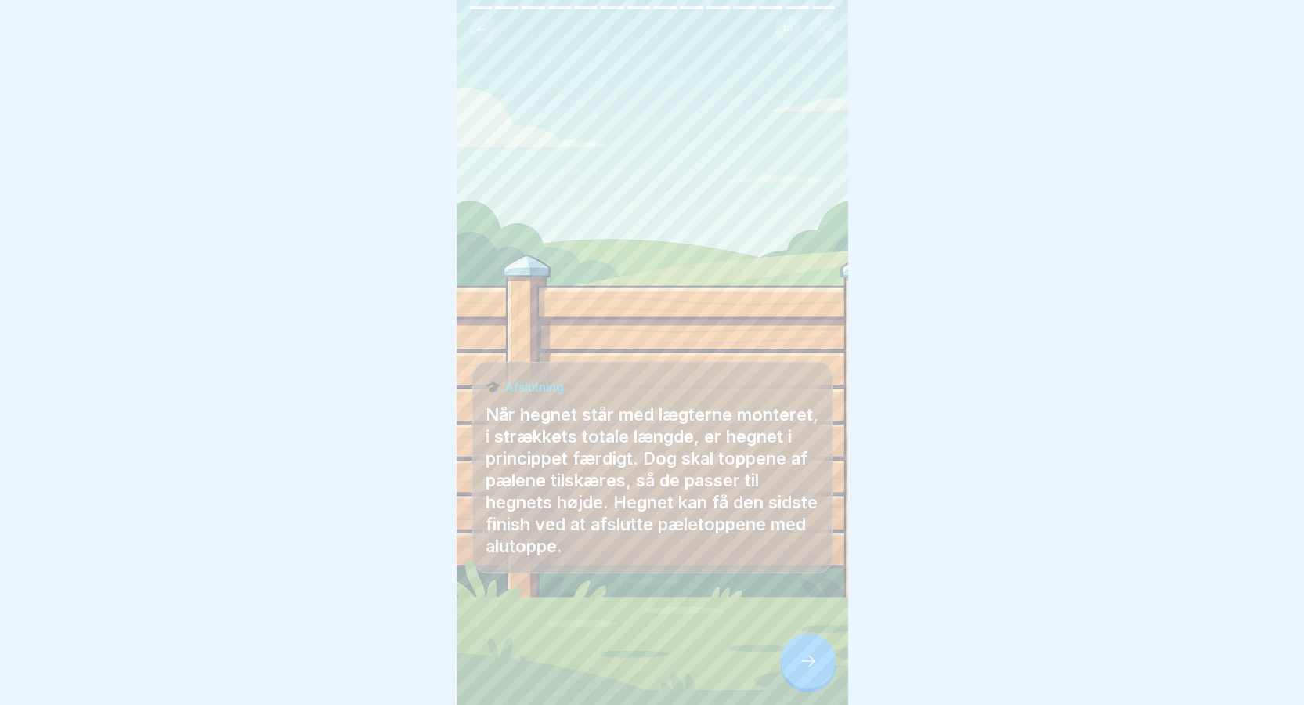
click at [816, 656] on icon at bounding box center [808, 661] width 19 height 19
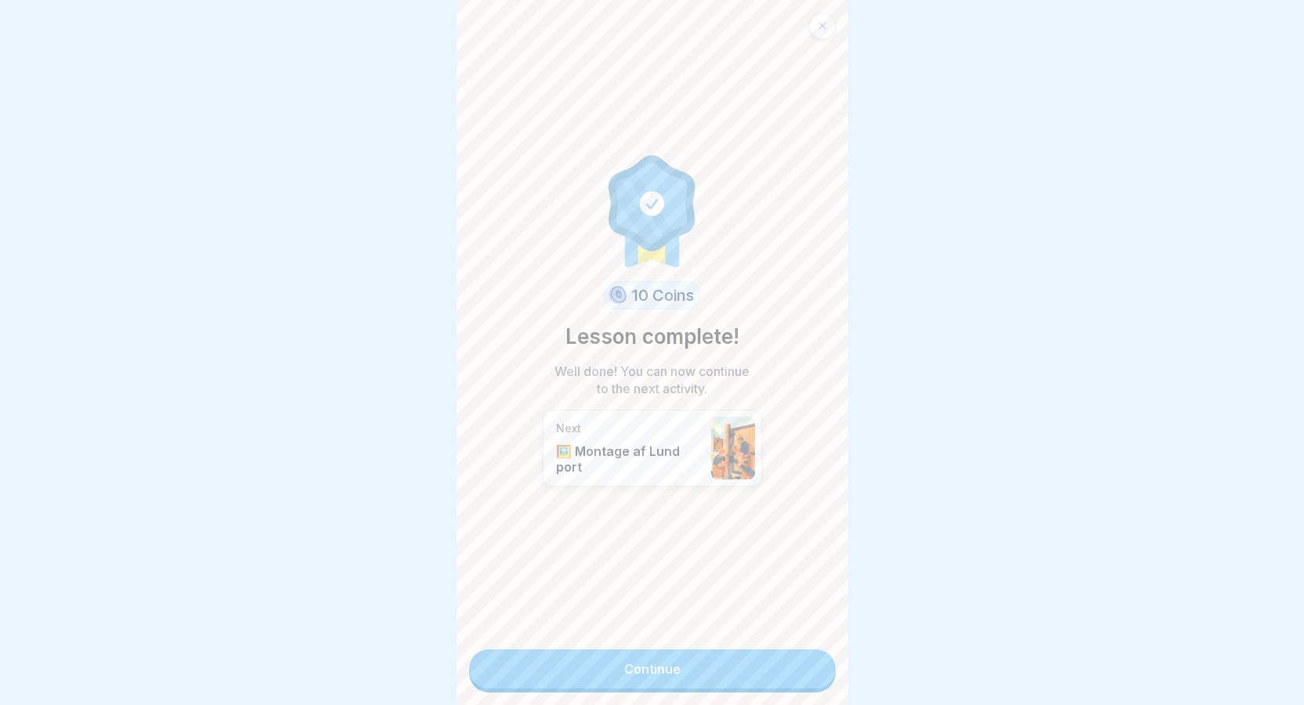
click at [651, 660] on link "Continue" at bounding box center [652, 668] width 367 height 39
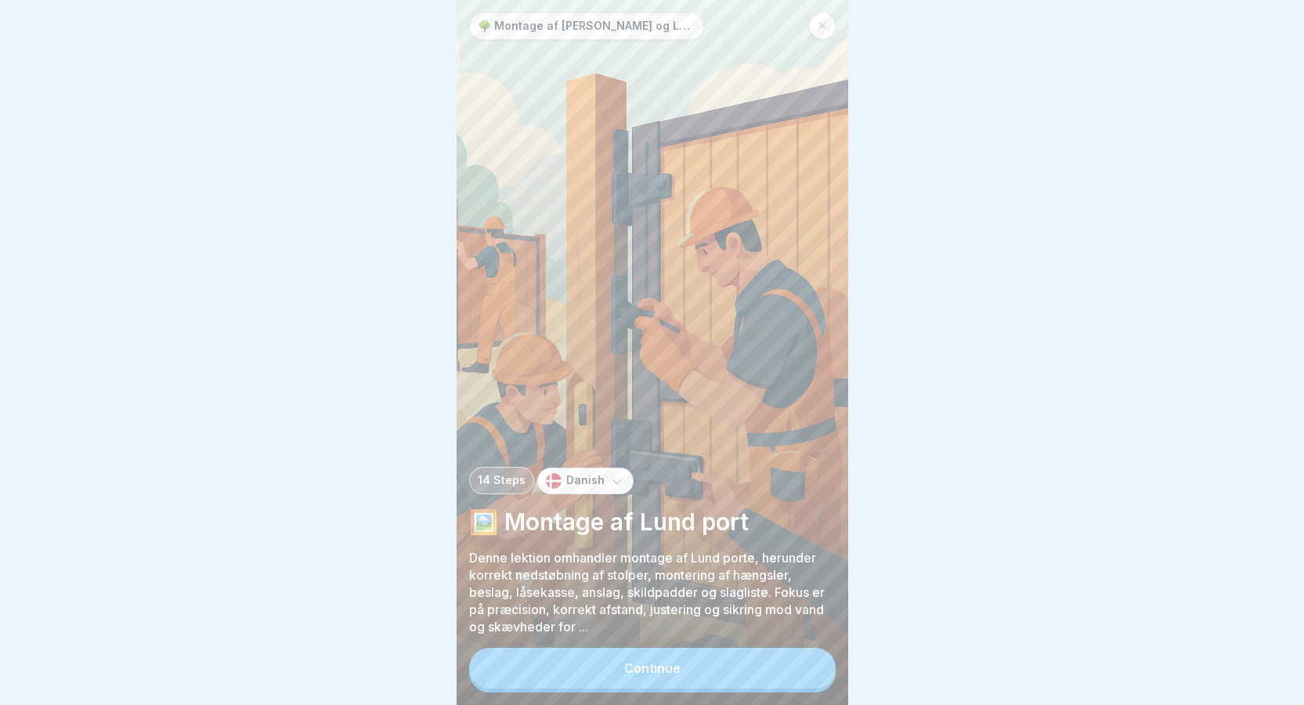
click at [1002, 203] on div at bounding box center [652, 352] width 1304 height 705
click at [828, 19] on div at bounding box center [822, 26] width 27 height 27
